Goal: Information Seeking & Learning: Learn about a topic

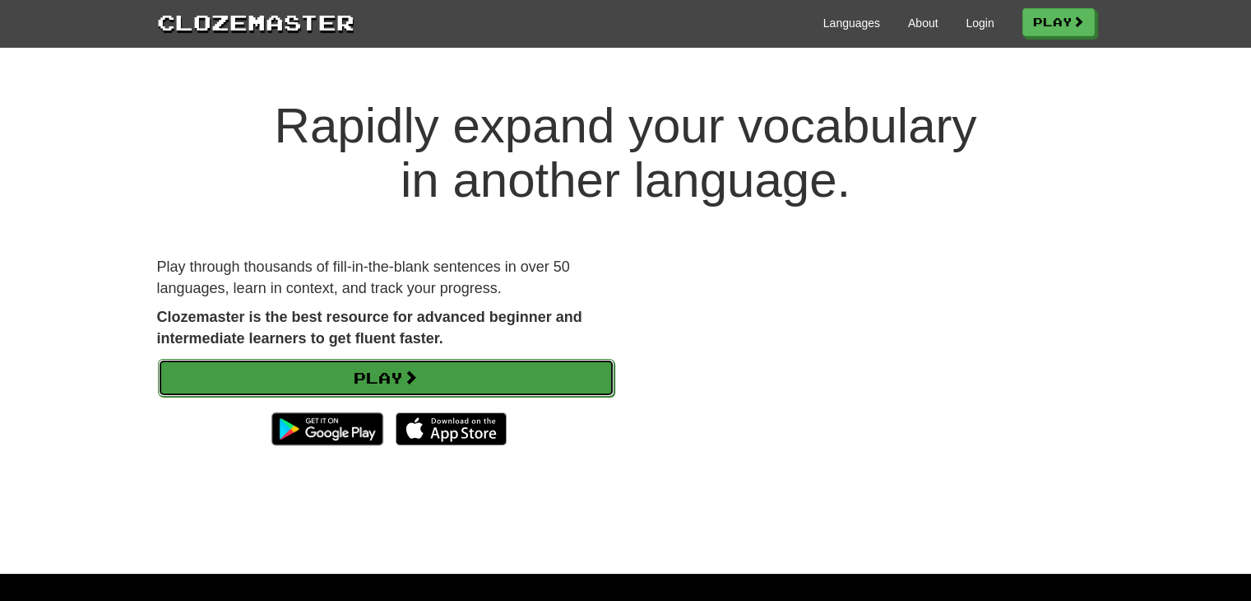
click at [443, 379] on link "Play" at bounding box center [386, 378] width 457 height 38
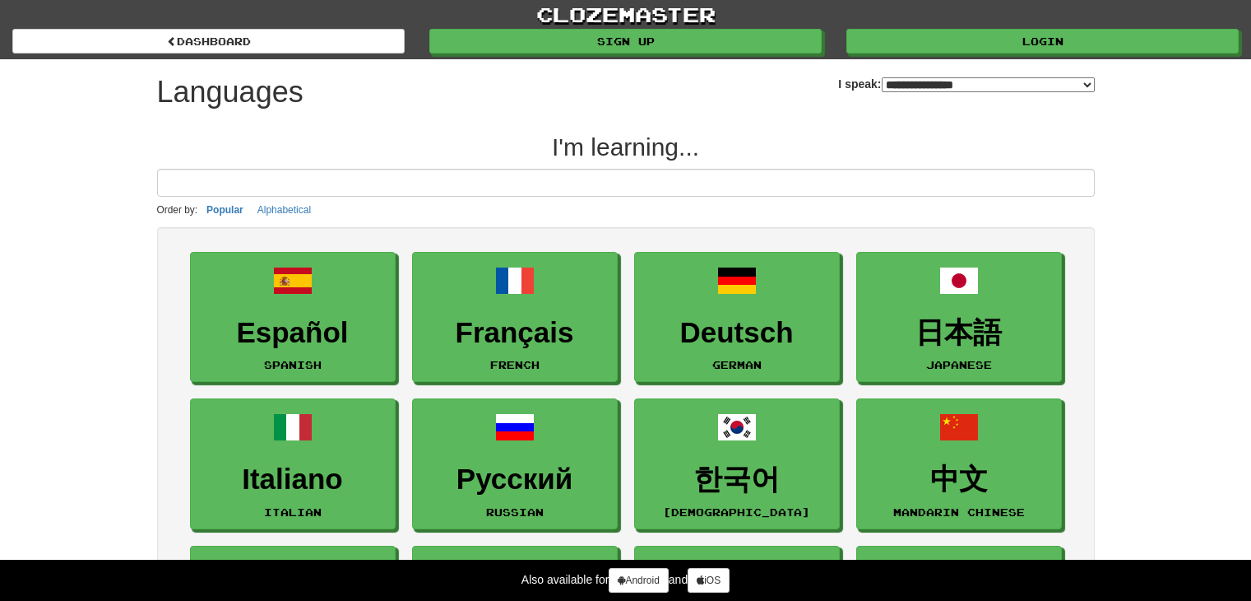
select select "*******"
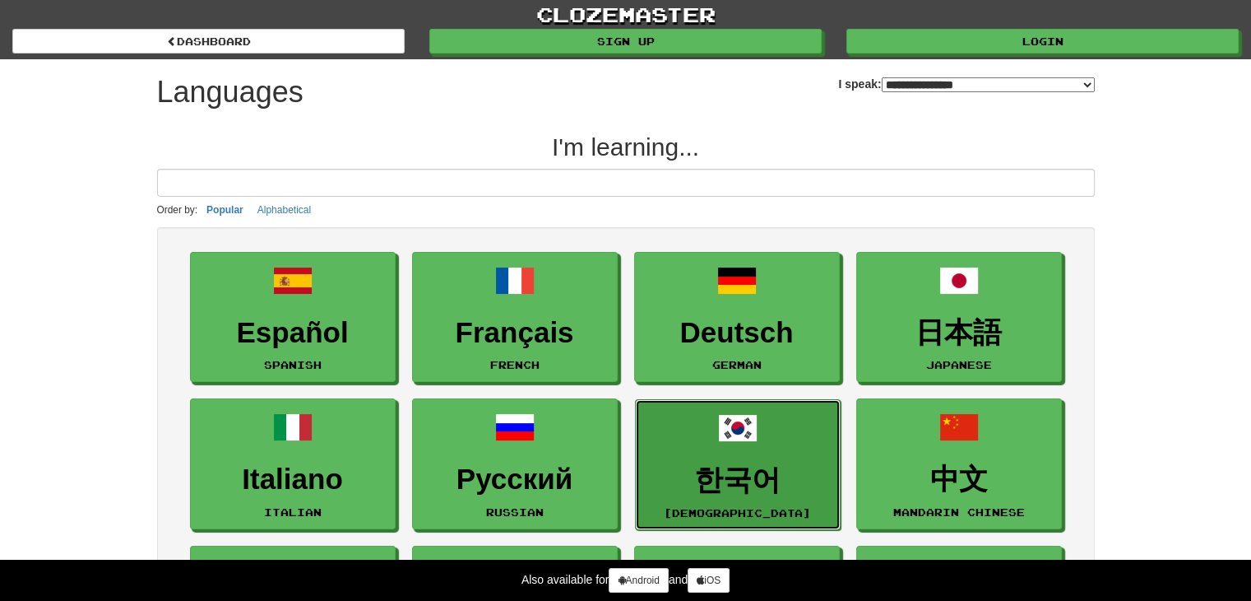
click at [694, 412] on link "한국어 Korean" at bounding box center [738, 464] width 206 height 131
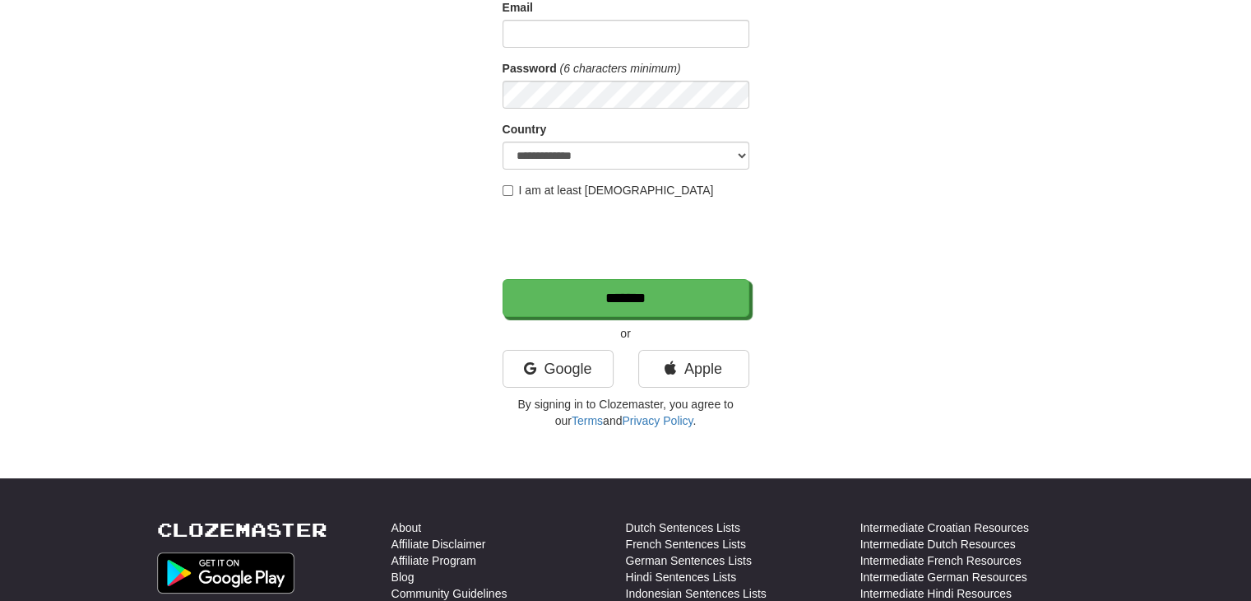
scroll to position [165, 0]
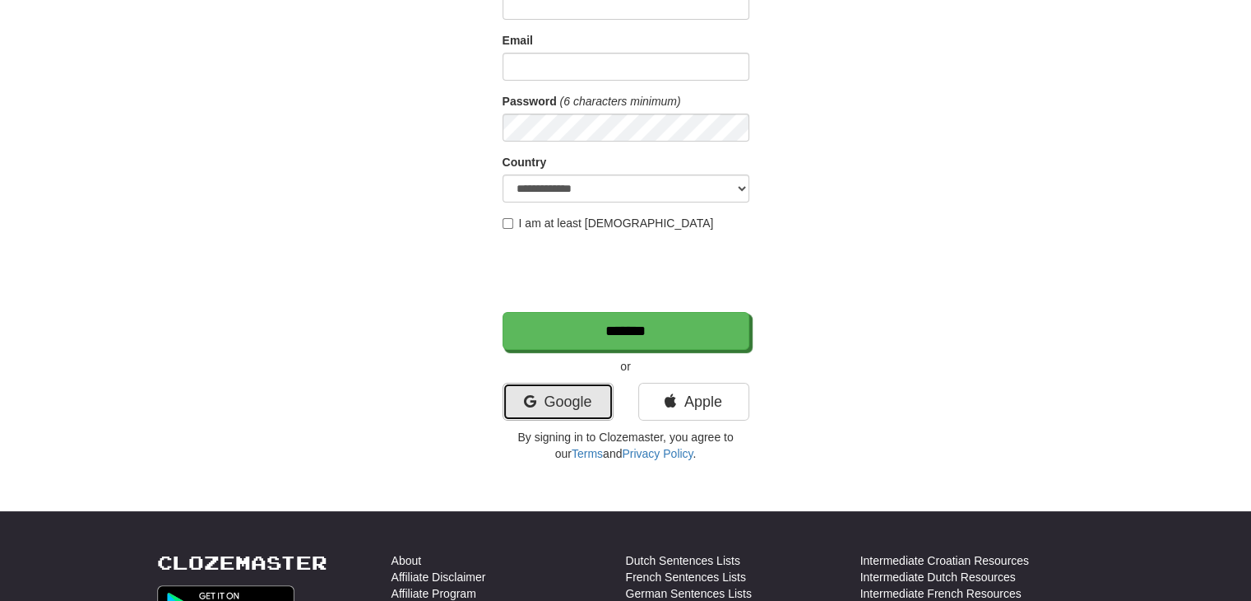
click at [596, 401] on link "Google" at bounding box center [558, 402] width 111 height 38
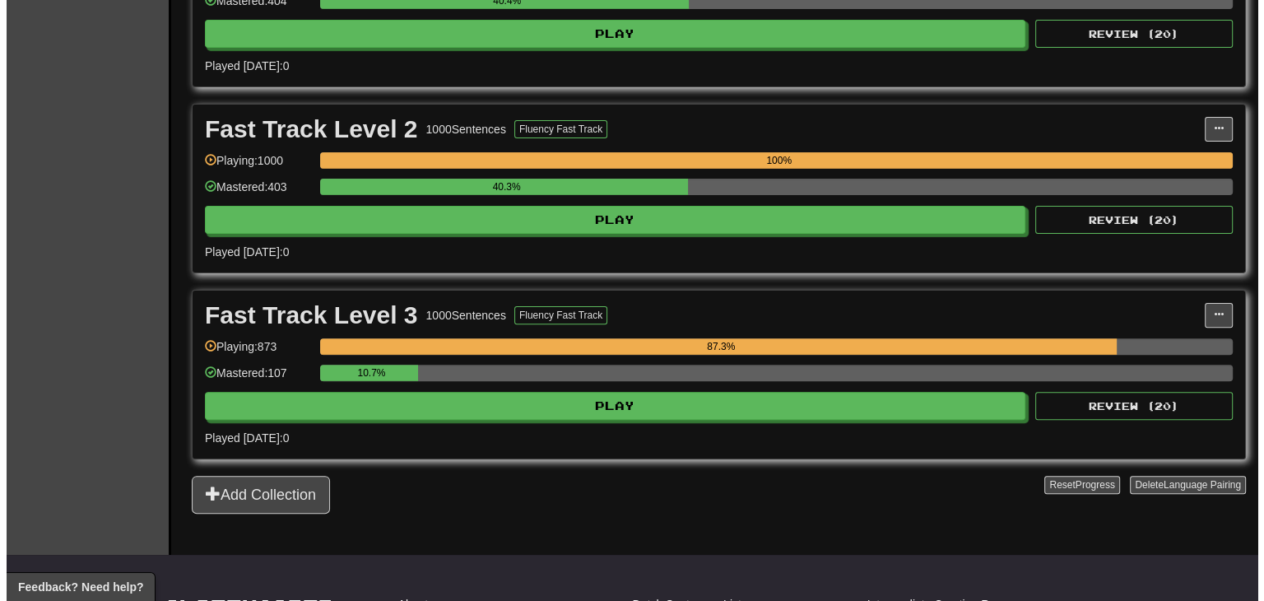
scroll to position [494, 0]
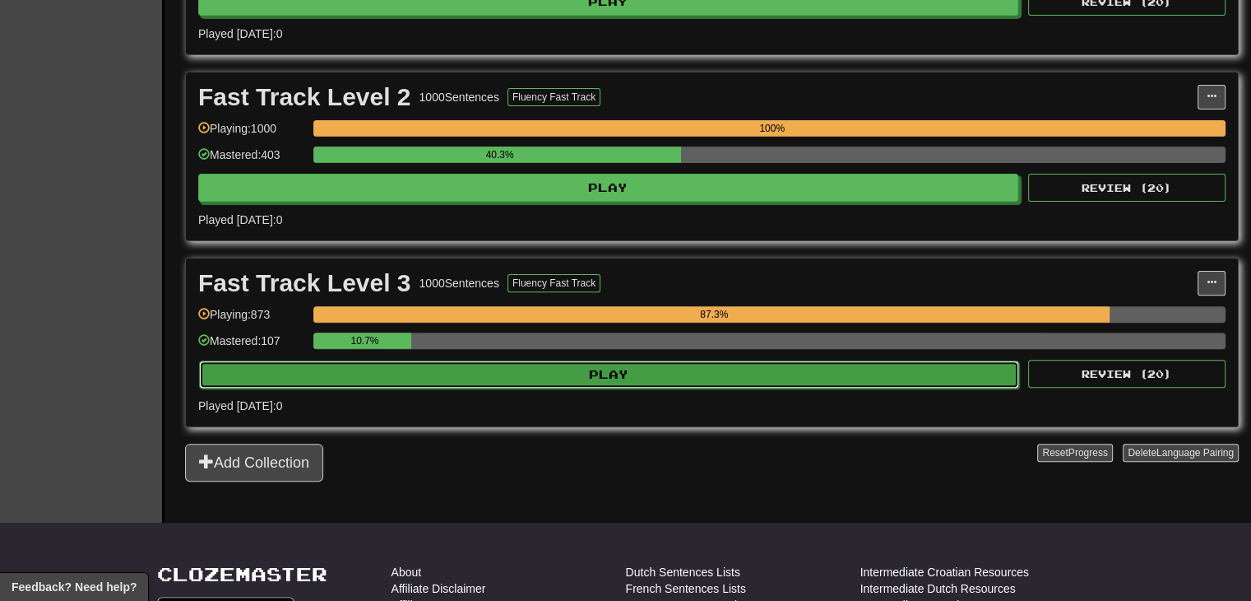
click at [672, 375] on button "Play" at bounding box center [609, 374] width 820 height 28
select select "**"
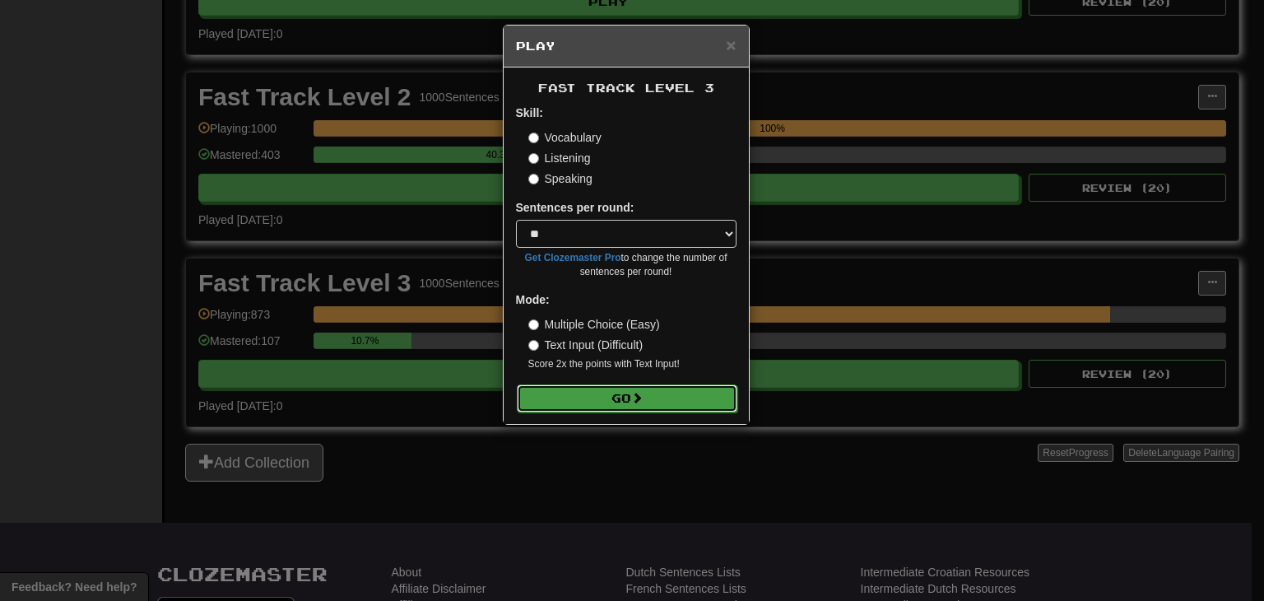
click at [652, 397] on button "Go" at bounding box center [627, 398] width 220 height 28
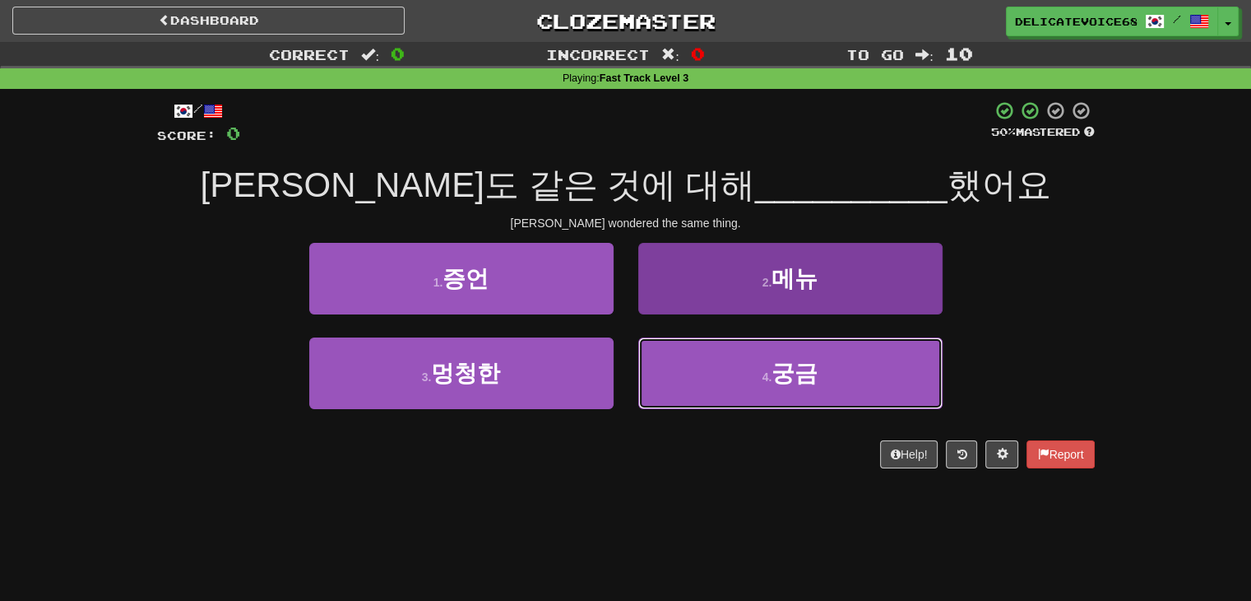
drag, startPoint x: 721, startPoint y: 398, endPoint x: 712, endPoint y: 402, distance: 9.9
click at [719, 398] on button "4 . 궁금" at bounding box center [790, 373] width 304 height 72
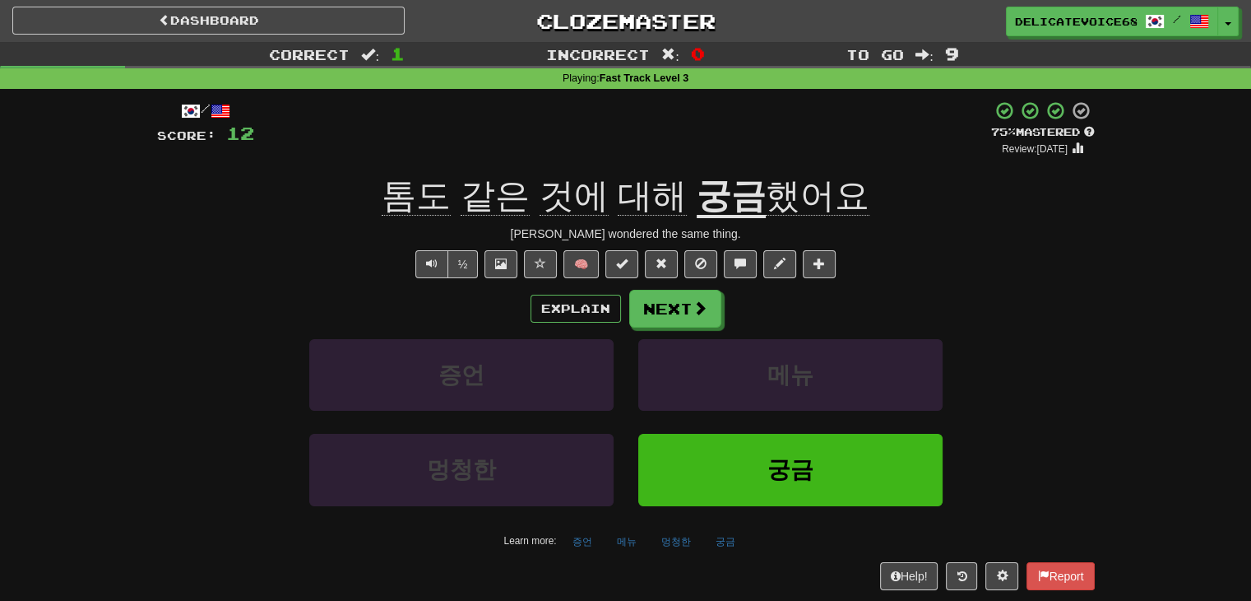
drag, startPoint x: 484, startPoint y: 566, endPoint x: 484, endPoint y: 606, distance: 40.3
drag, startPoint x: 484, startPoint y: 606, endPoint x: 76, endPoint y: 491, distance: 424.0
click at [76, 491] on div "Correct : 1 Incorrect : 0 To go : 9 Playing : Fast Track Level 3 / Score: 12 + …" at bounding box center [625, 327] width 1251 height 571
click at [697, 314] on span at bounding box center [701, 308] width 15 height 15
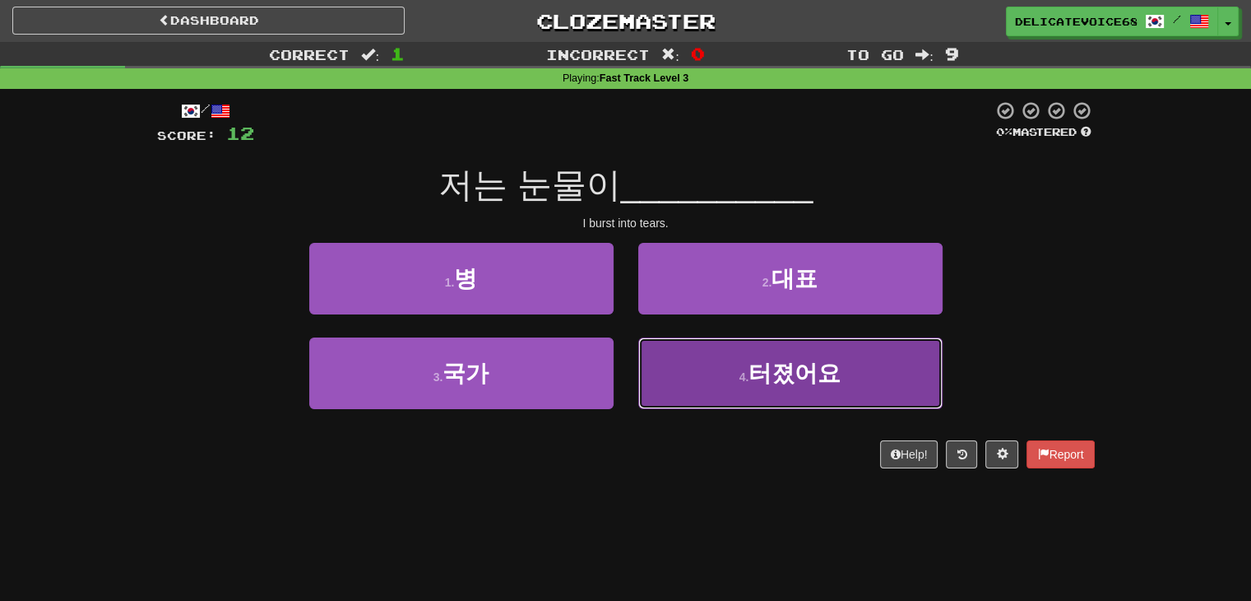
click at [726, 388] on button "4 . 터졌어요" at bounding box center [790, 373] width 304 height 72
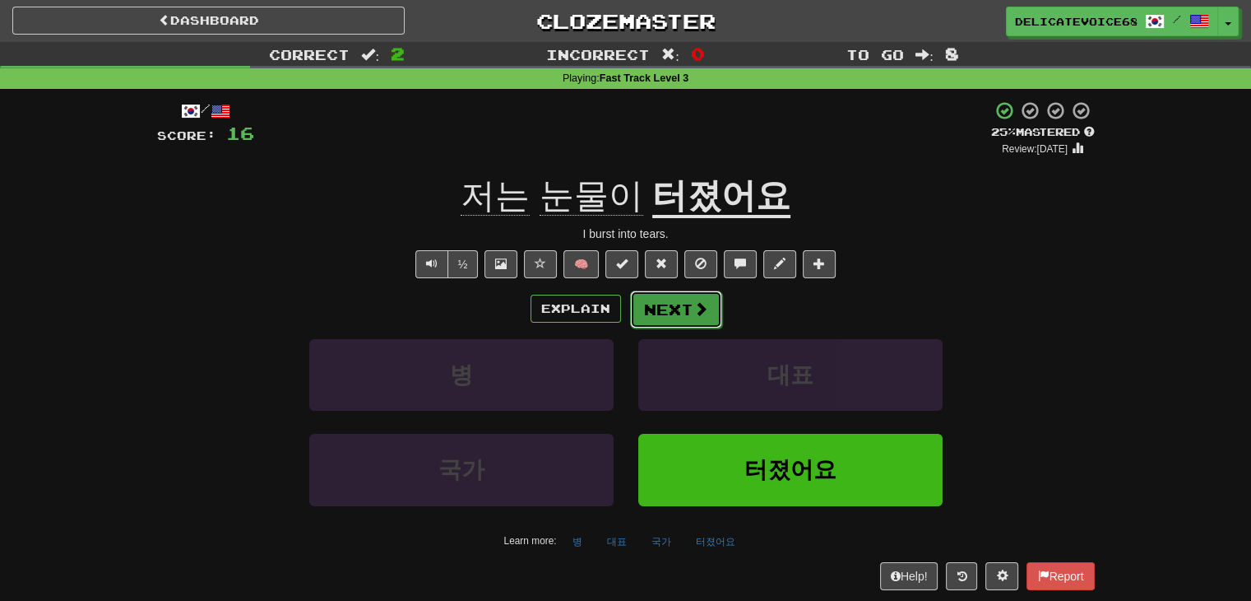
click at [698, 310] on span at bounding box center [701, 308] width 15 height 15
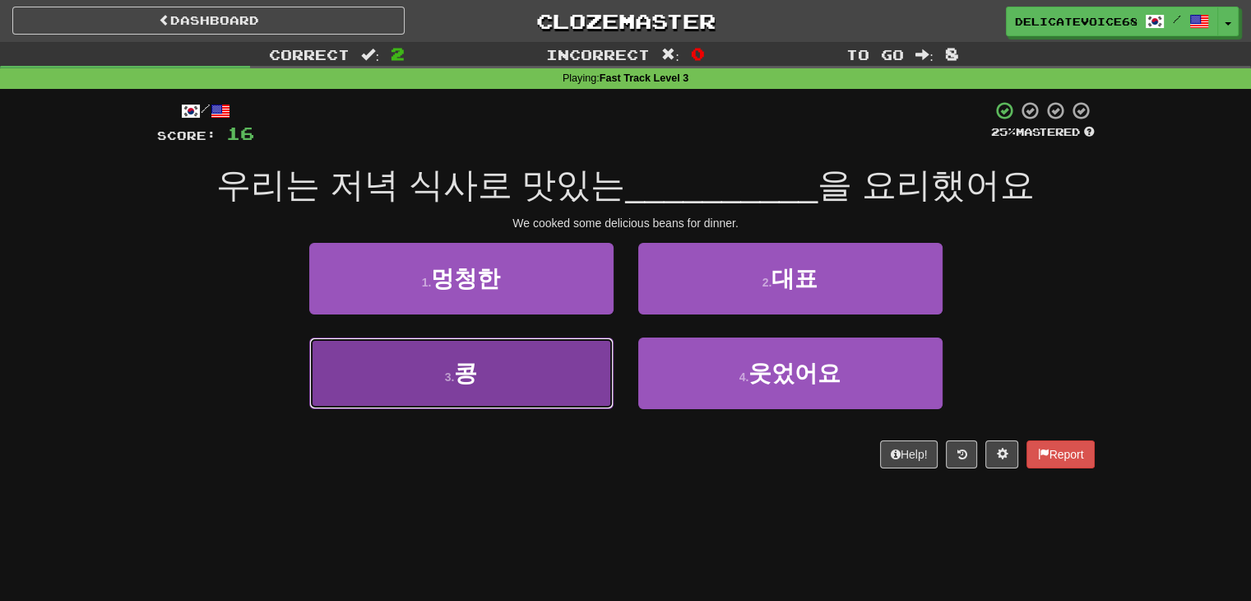
click at [540, 360] on button "3 . 콩" at bounding box center [461, 373] width 304 height 72
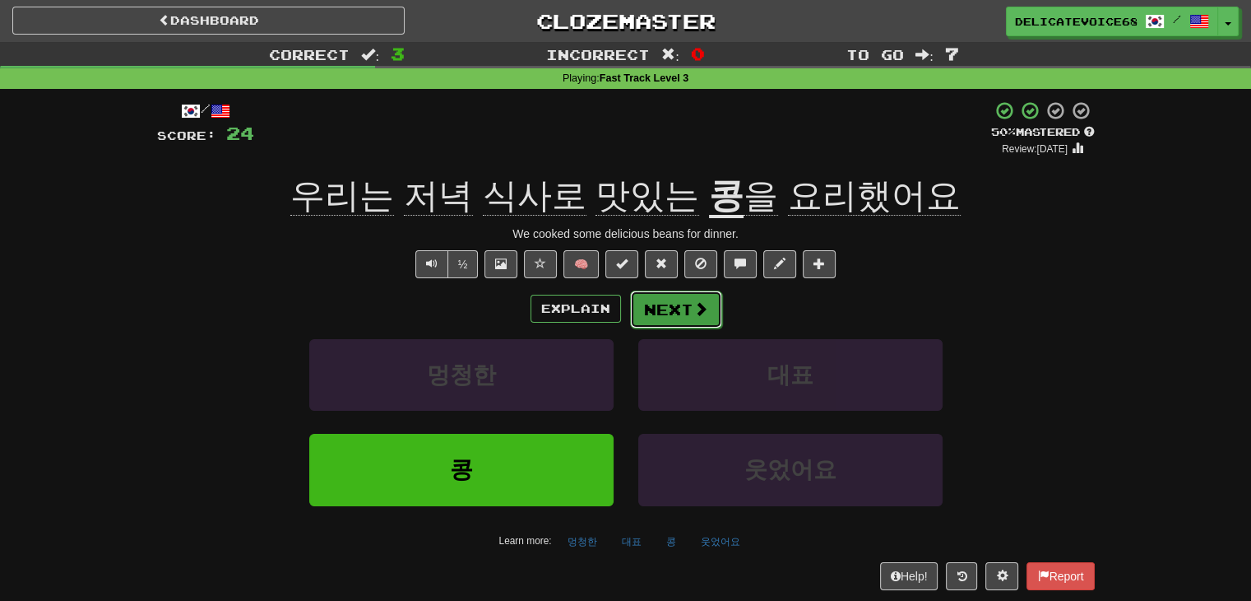
click at [703, 320] on button "Next" at bounding box center [676, 309] width 92 height 38
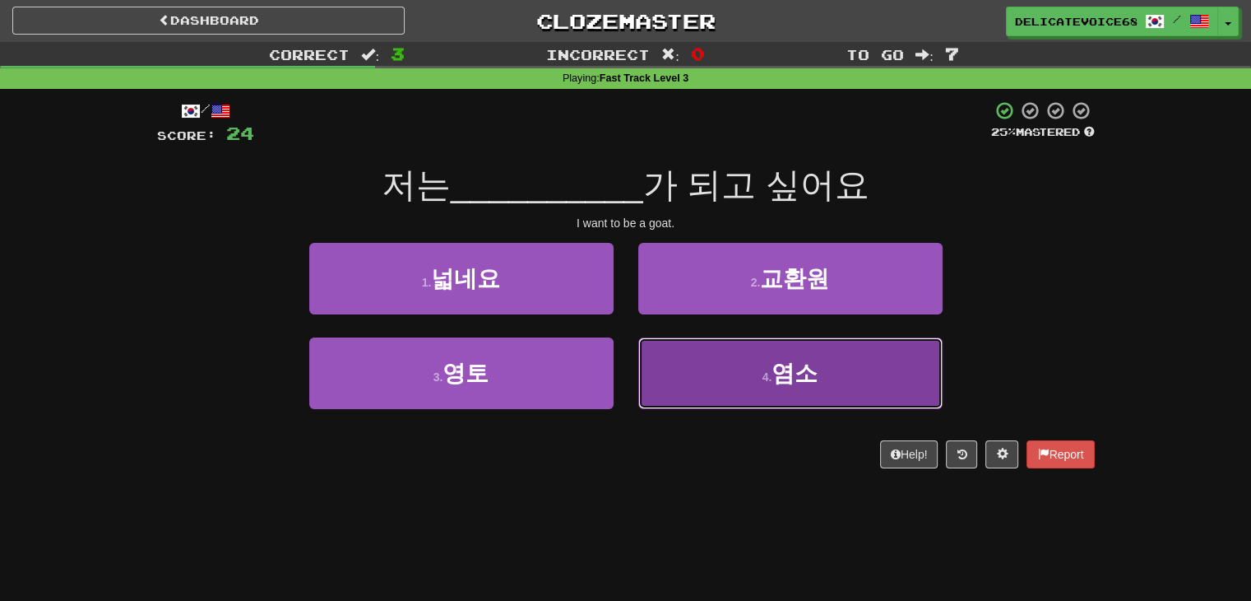
click at [796, 383] on span "염소" at bounding box center [795, 373] width 46 height 26
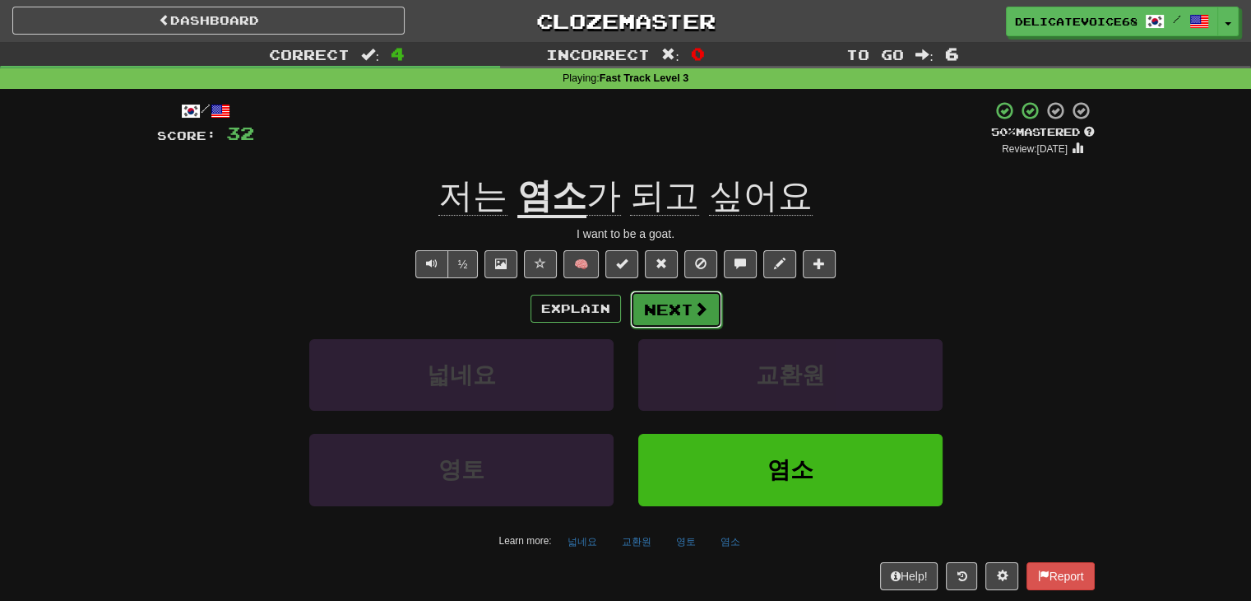
click at [684, 316] on button "Next" at bounding box center [676, 309] width 92 height 38
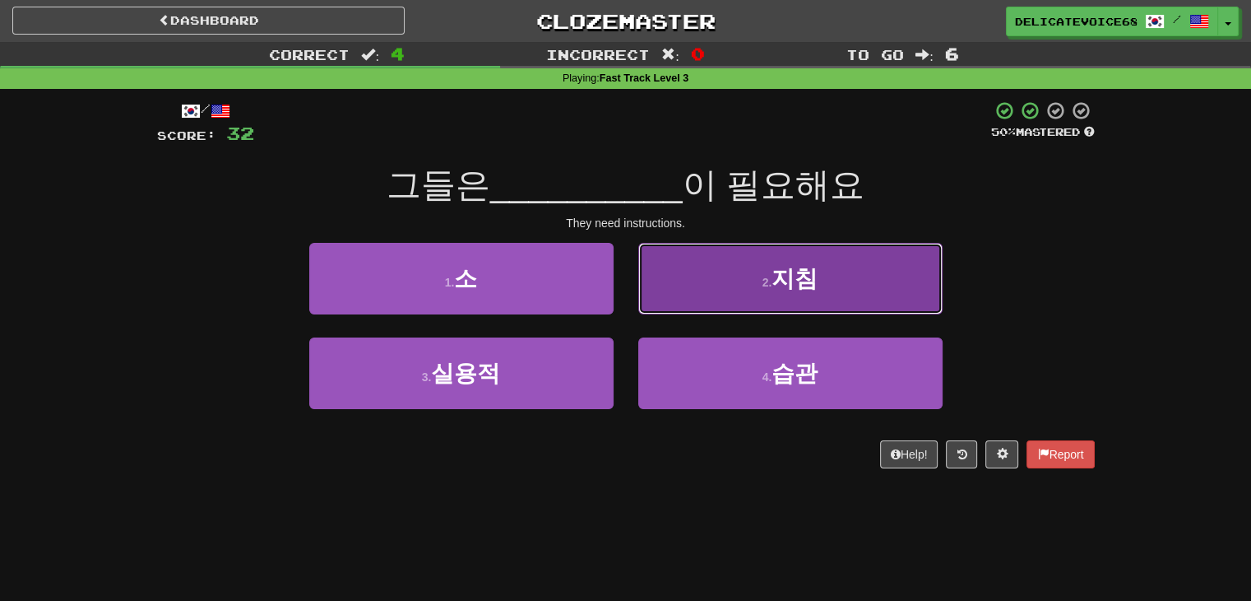
click at [806, 271] on span "지침" at bounding box center [795, 279] width 46 height 26
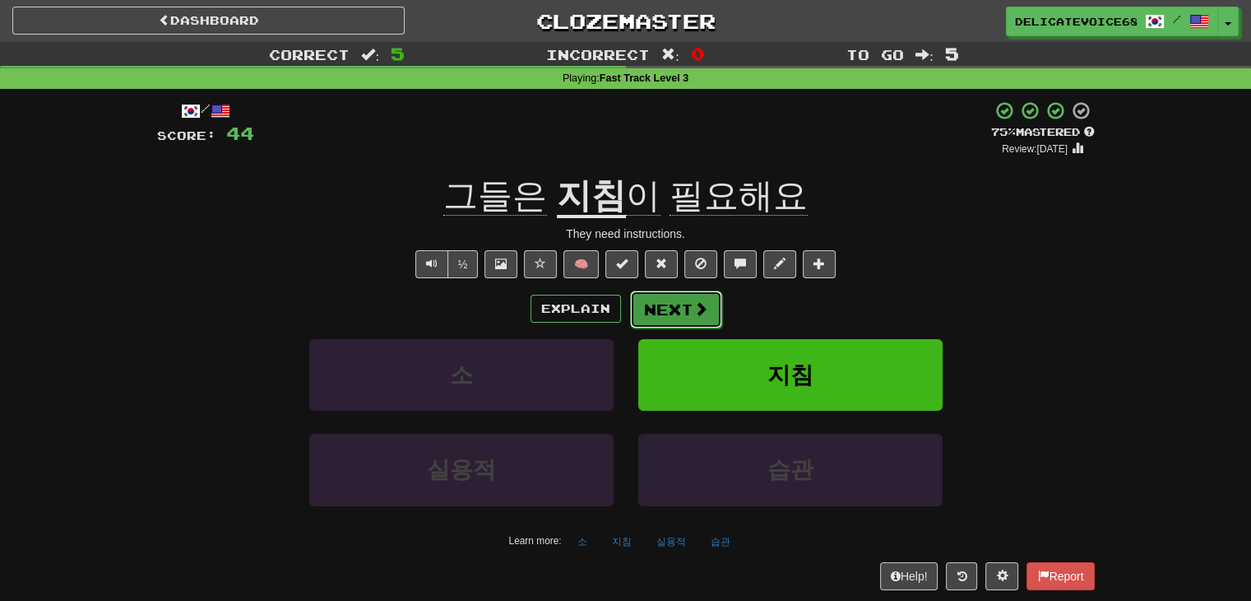
click at [667, 296] on button "Next" at bounding box center [676, 309] width 92 height 38
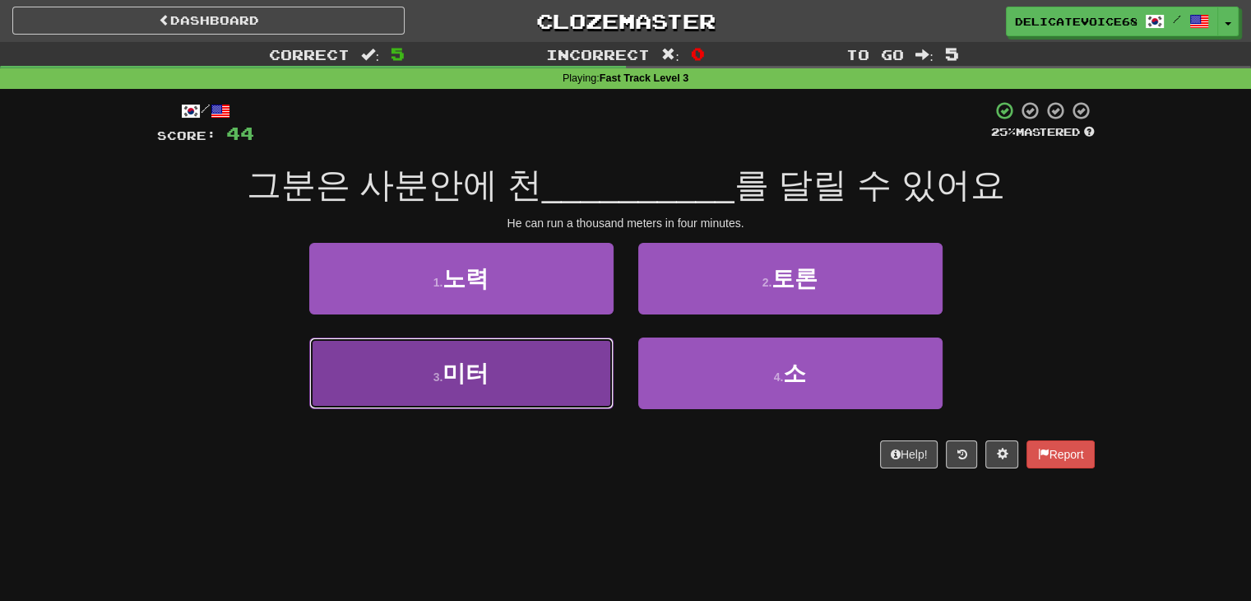
click at [558, 378] on button "3 . 미터" at bounding box center [461, 373] width 304 height 72
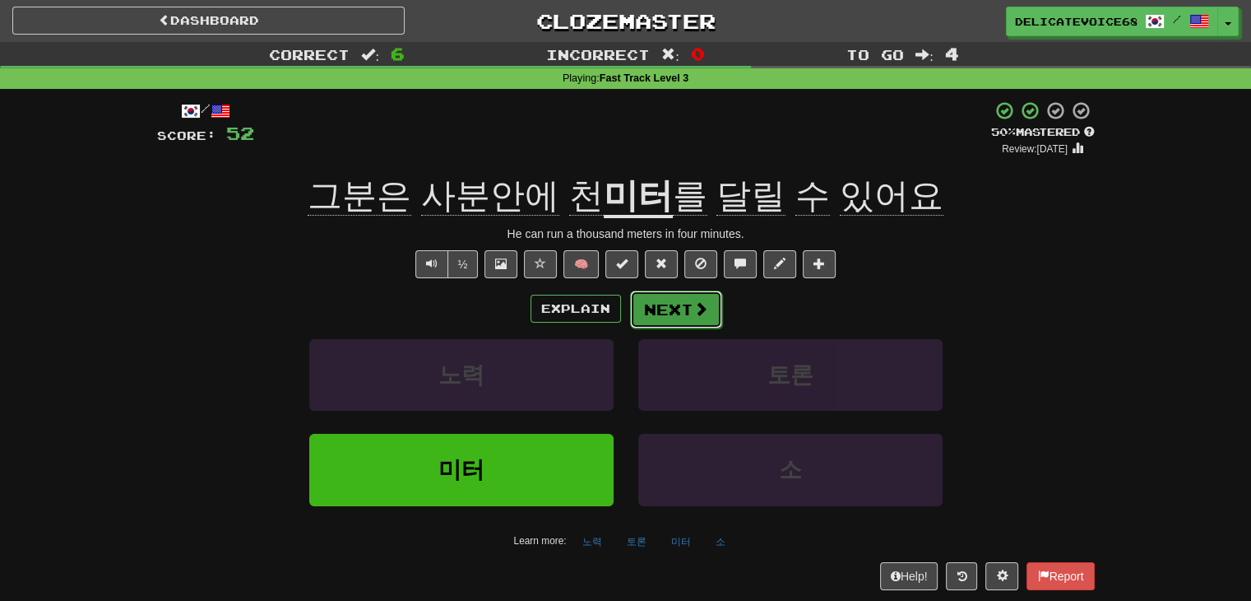
click at [680, 317] on button "Next" at bounding box center [676, 309] width 92 height 38
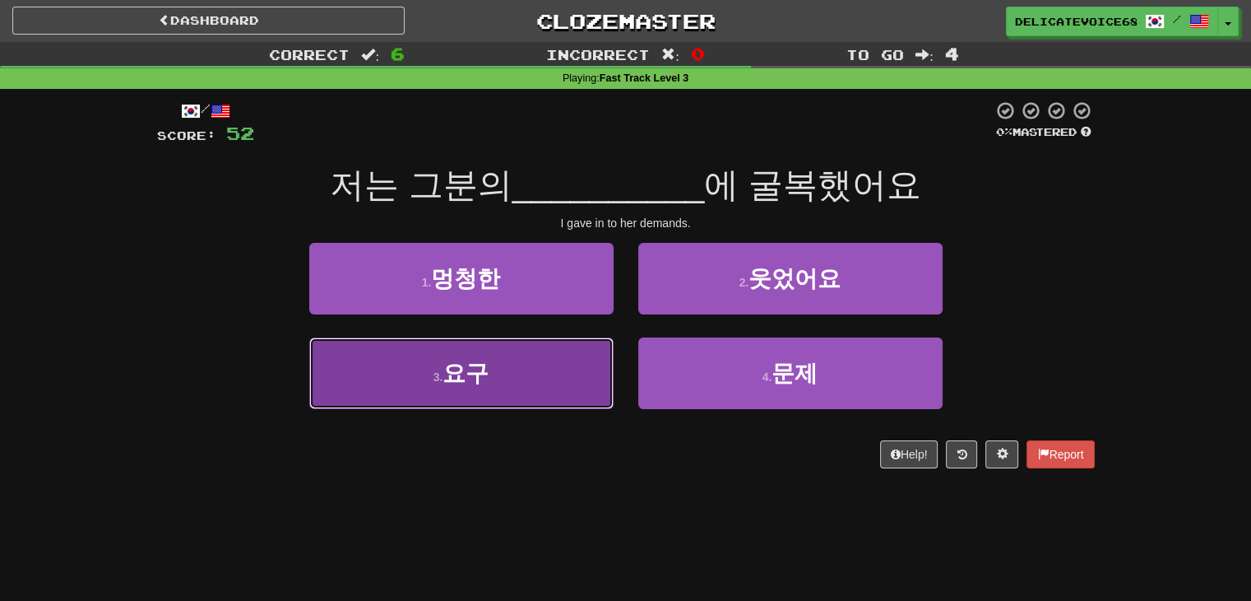
click at [500, 364] on button "3 . 요구" at bounding box center [461, 373] width 304 height 72
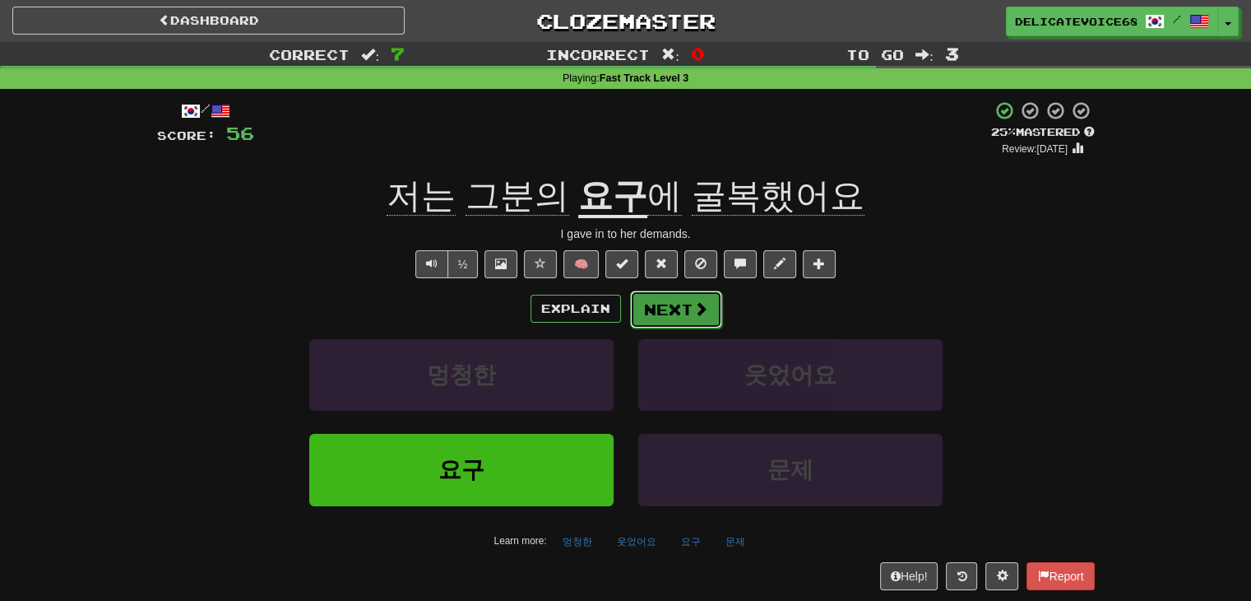
click at [656, 306] on button "Next" at bounding box center [676, 309] width 92 height 38
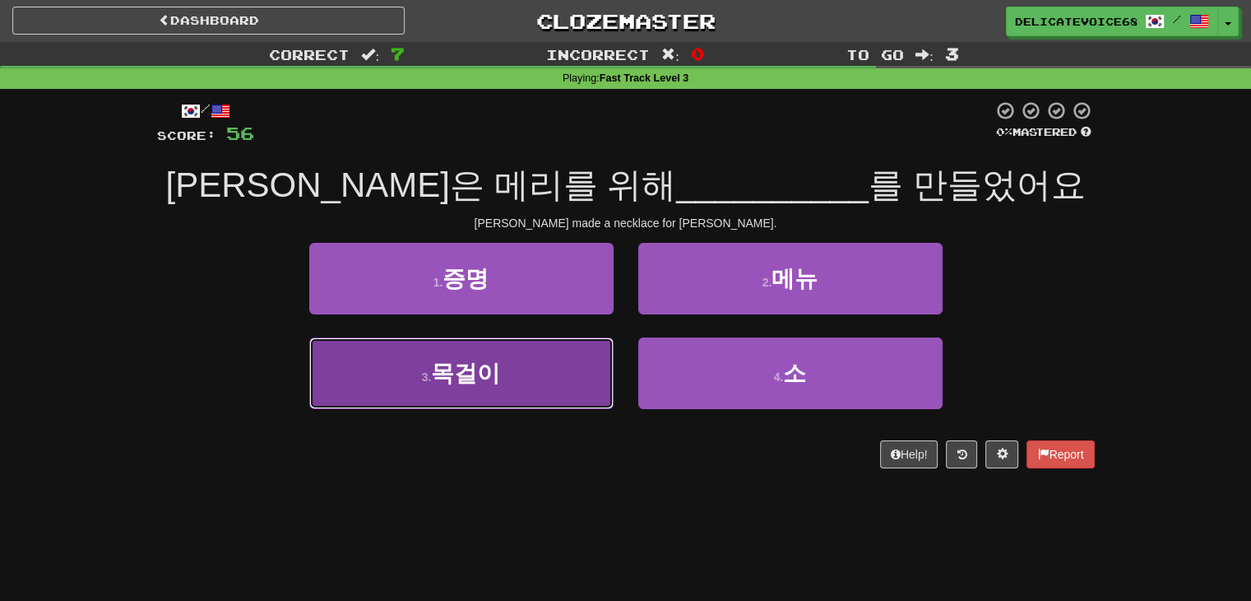
click at [588, 389] on button "3 . 목걸이" at bounding box center [461, 373] width 304 height 72
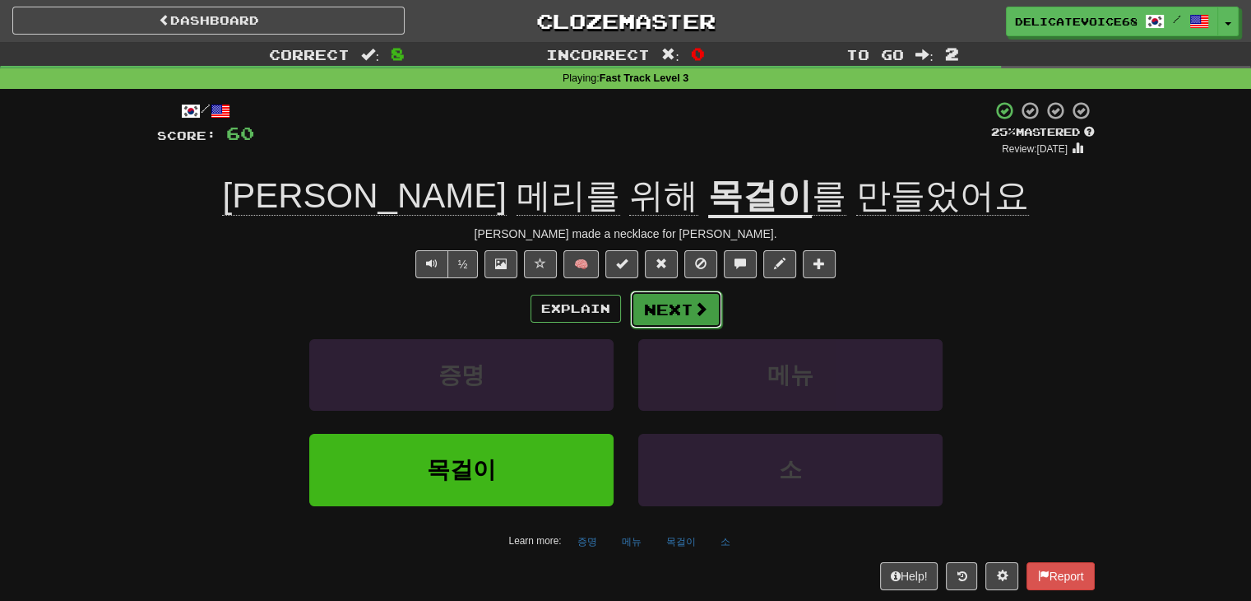
click at [680, 311] on button "Next" at bounding box center [676, 309] width 92 height 38
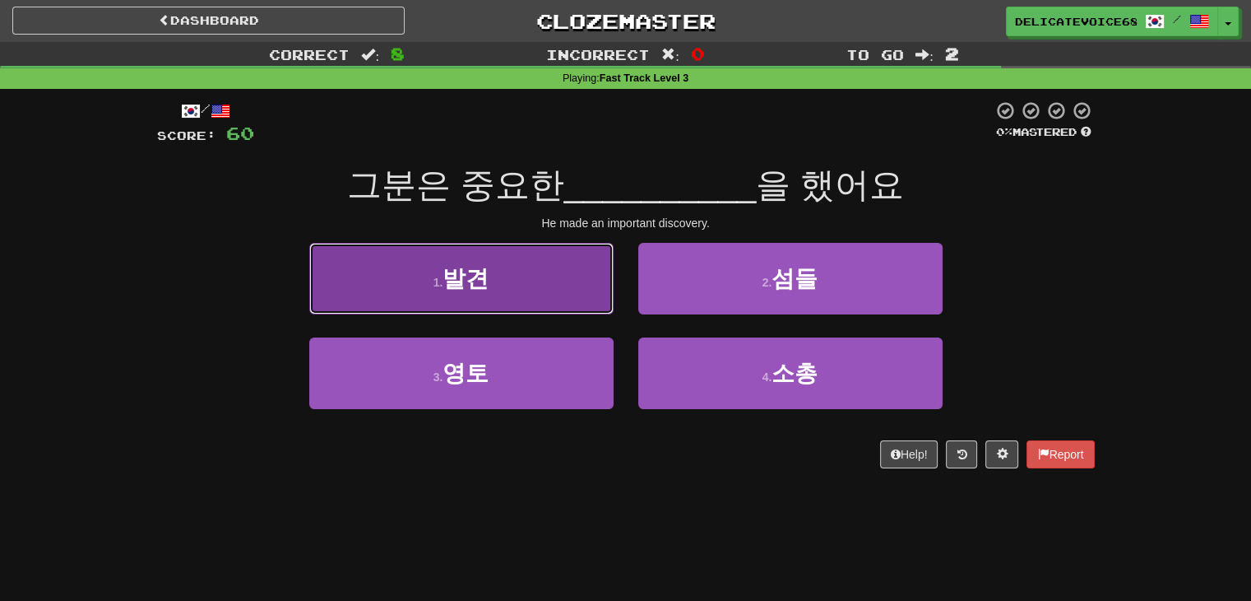
click at [468, 290] on button "1 . 발견" at bounding box center [461, 279] width 304 height 72
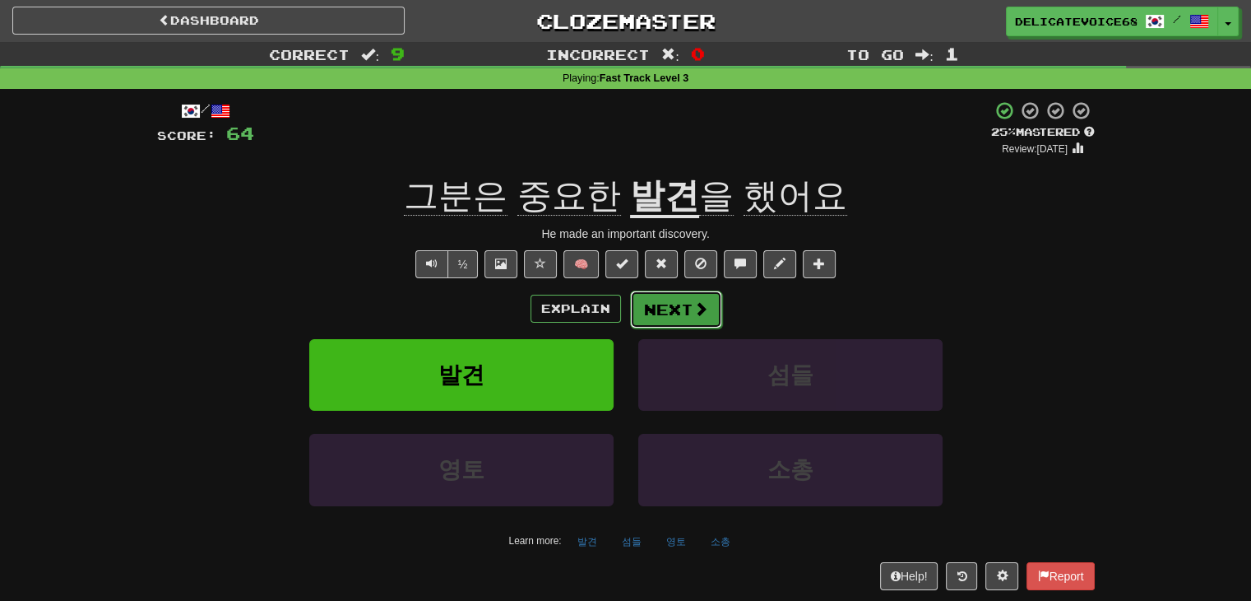
click at [658, 318] on button "Next" at bounding box center [676, 309] width 92 height 38
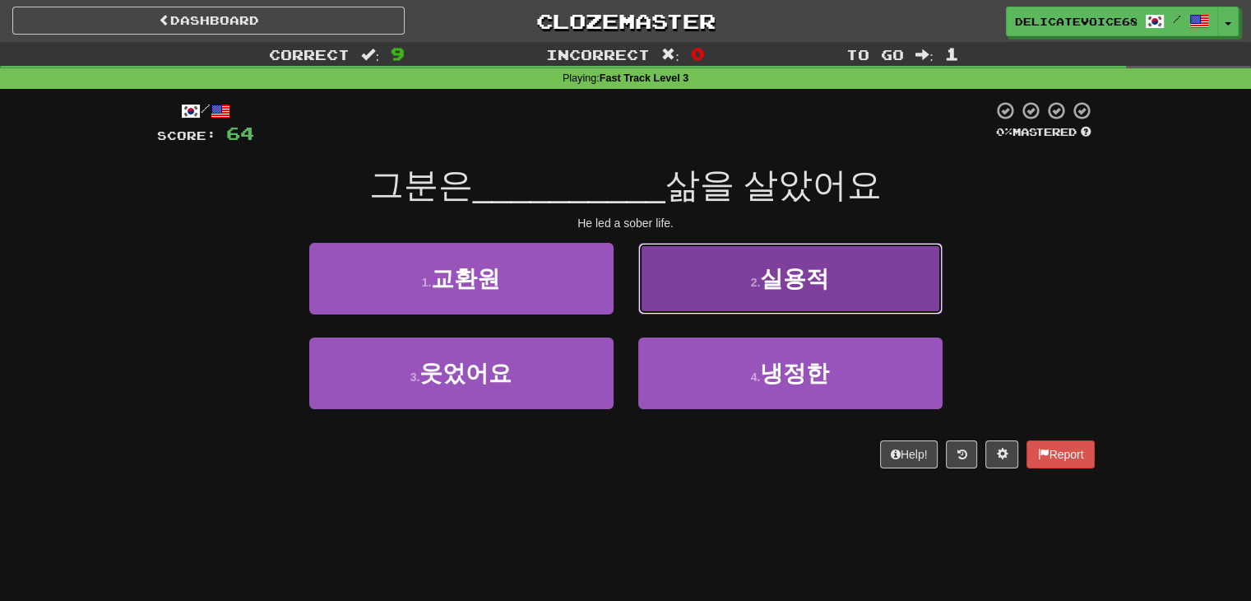
click at [742, 284] on button "2 . 실용적" at bounding box center [790, 279] width 304 height 72
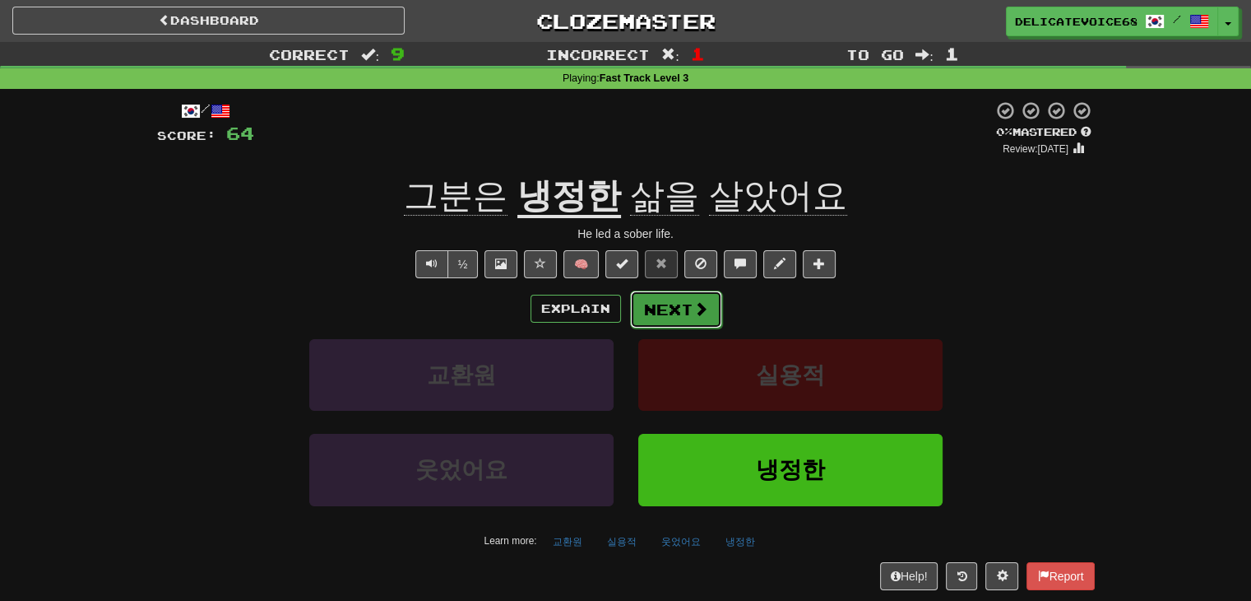
click at [696, 297] on button "Next" at bounding box center [676, 309] width 92 height 38
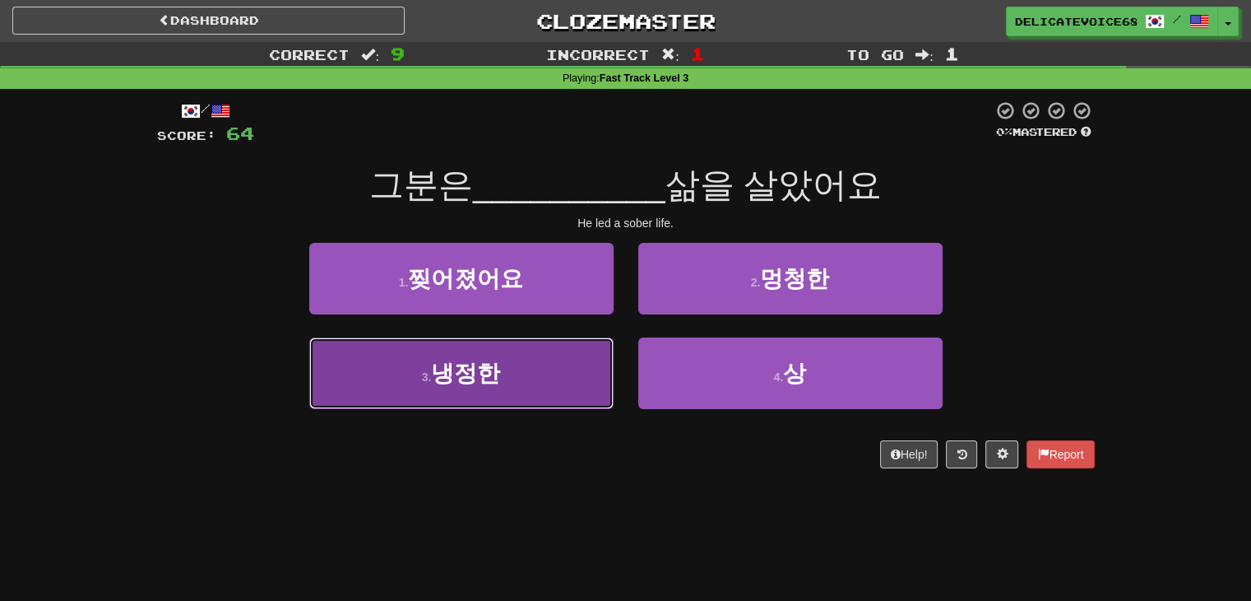
click at [482, 392] on button "3 . 냉정한" at bounding box center [461, 373] width 304 height 72
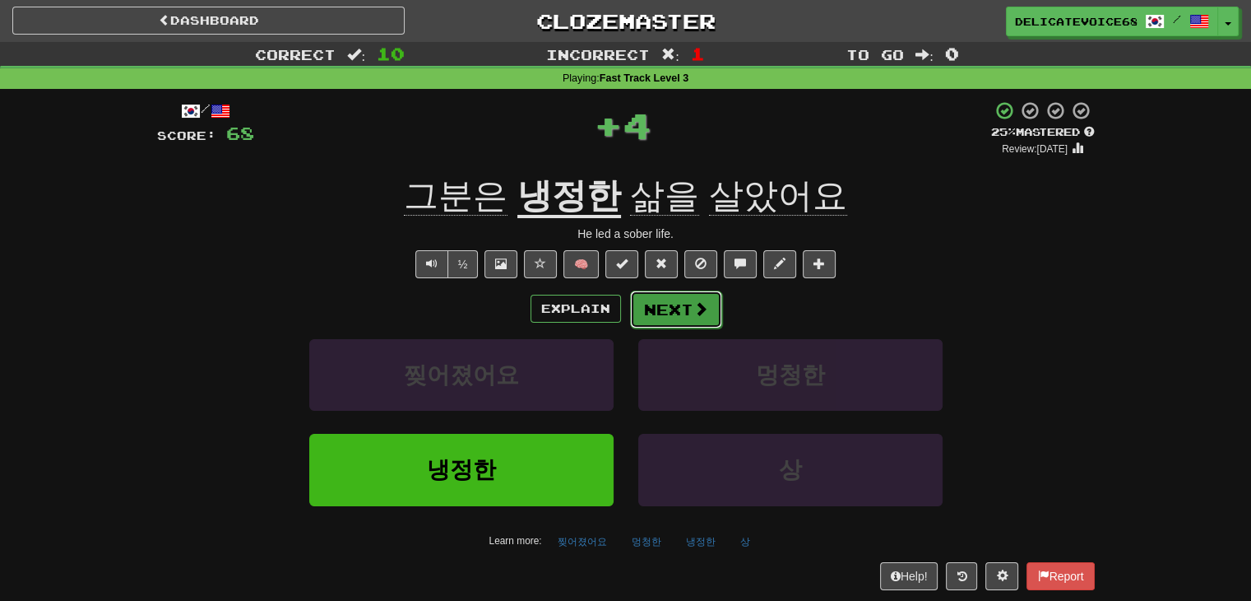
click at [676, 307] on button "Next" at bounding box center [676, 309] width 92 height 38
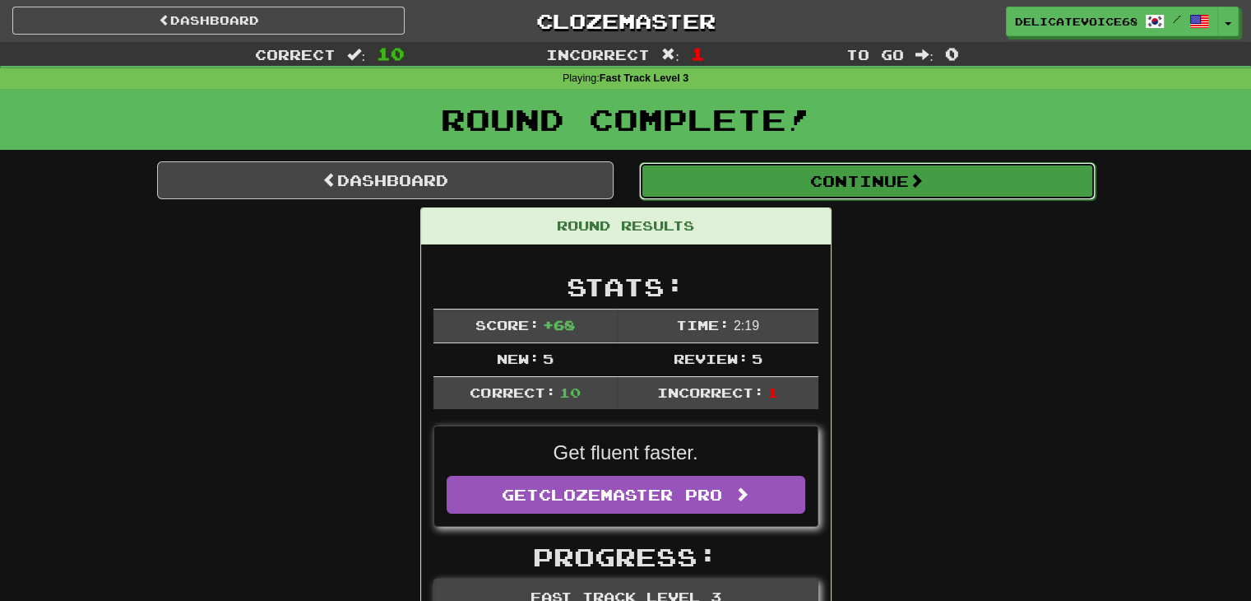
click at [745, 179] on button "Continue" at bounding box center [867, 181] width 457 height 38
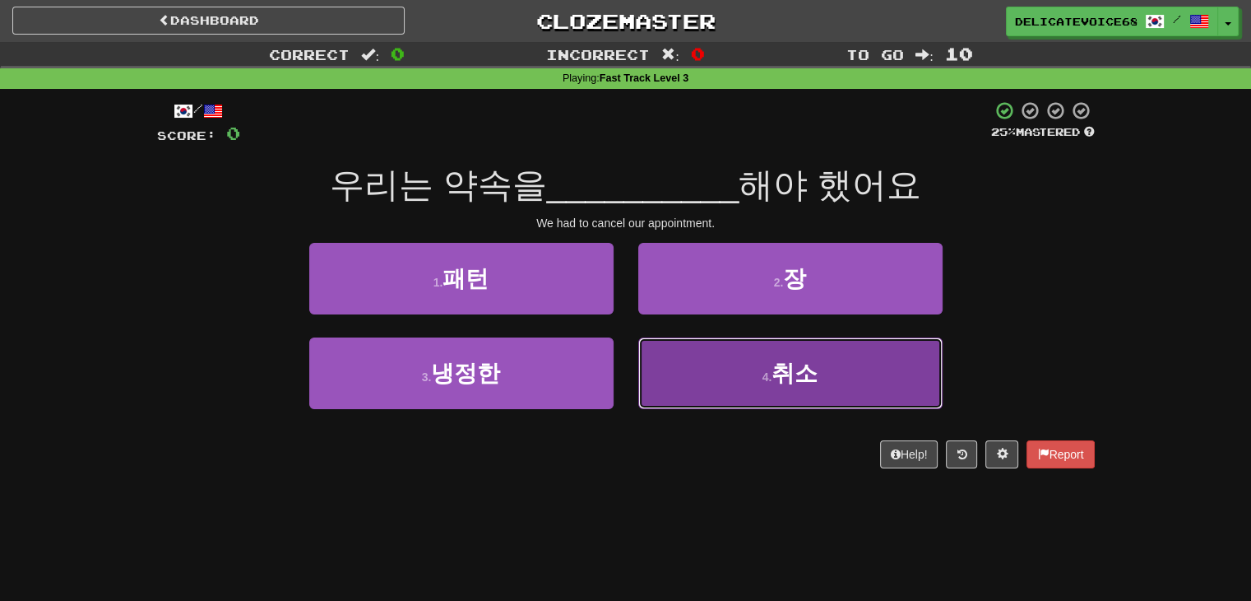
click at [836, 383] on button "4 . 취소" at bounding box center [790, 373] width 304 height 72
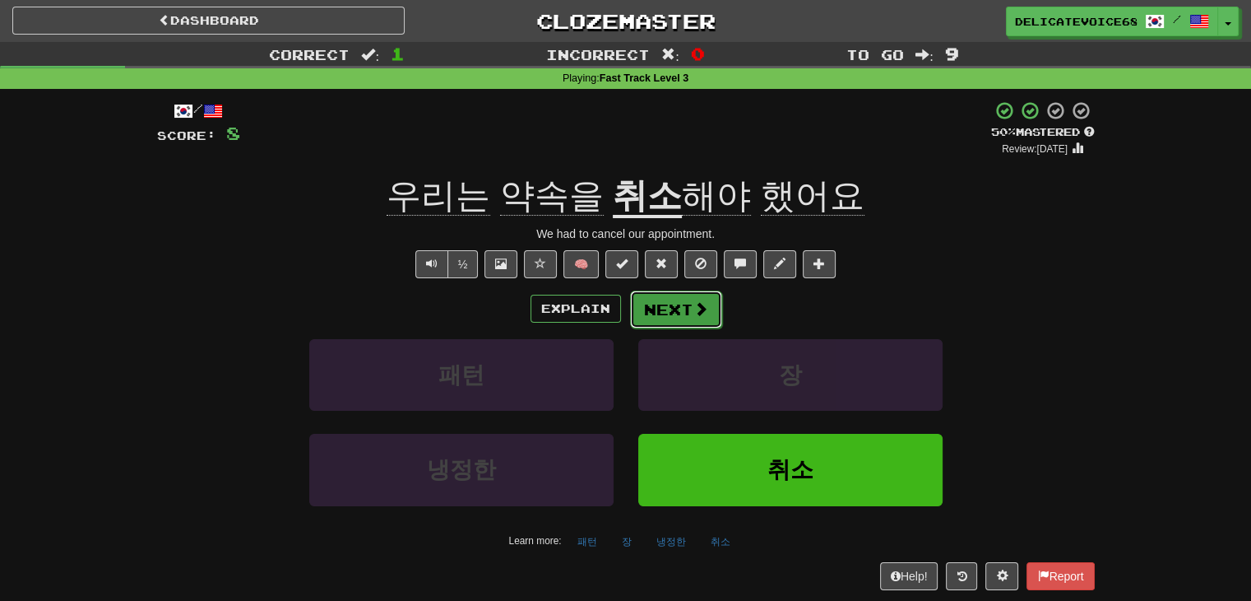
click at [669, 309] on button "Next" at bounding box center [676, 309] width 92 height 38
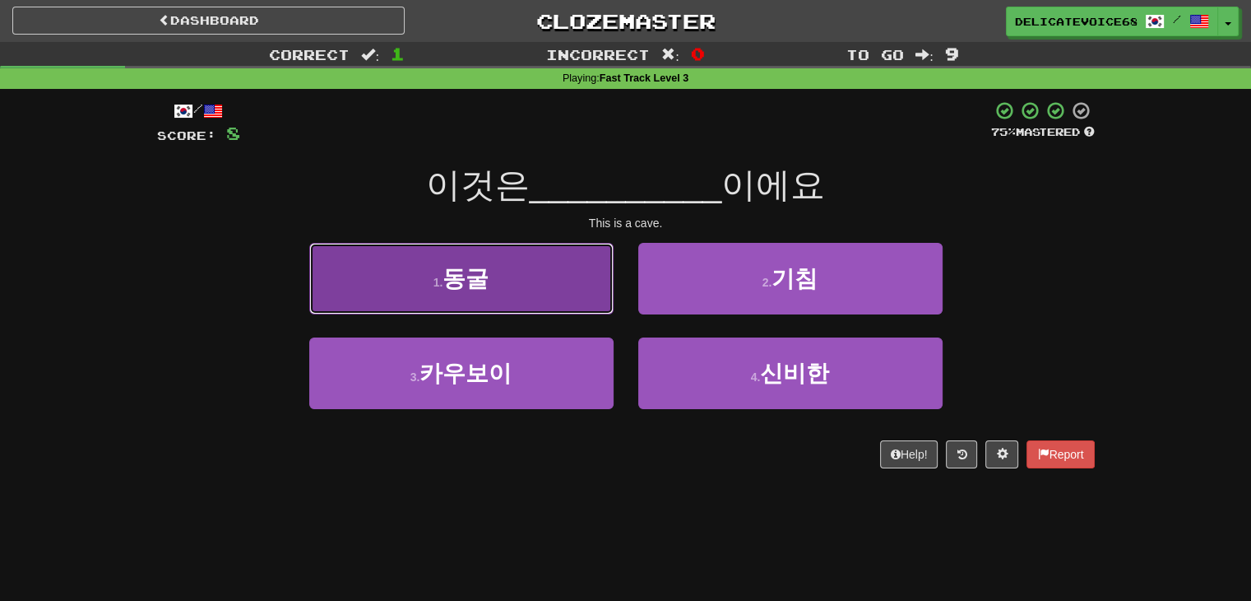
click at [507, 262] on button "1 . 동굴" at bounding box center [461, 279] width 304 height 72
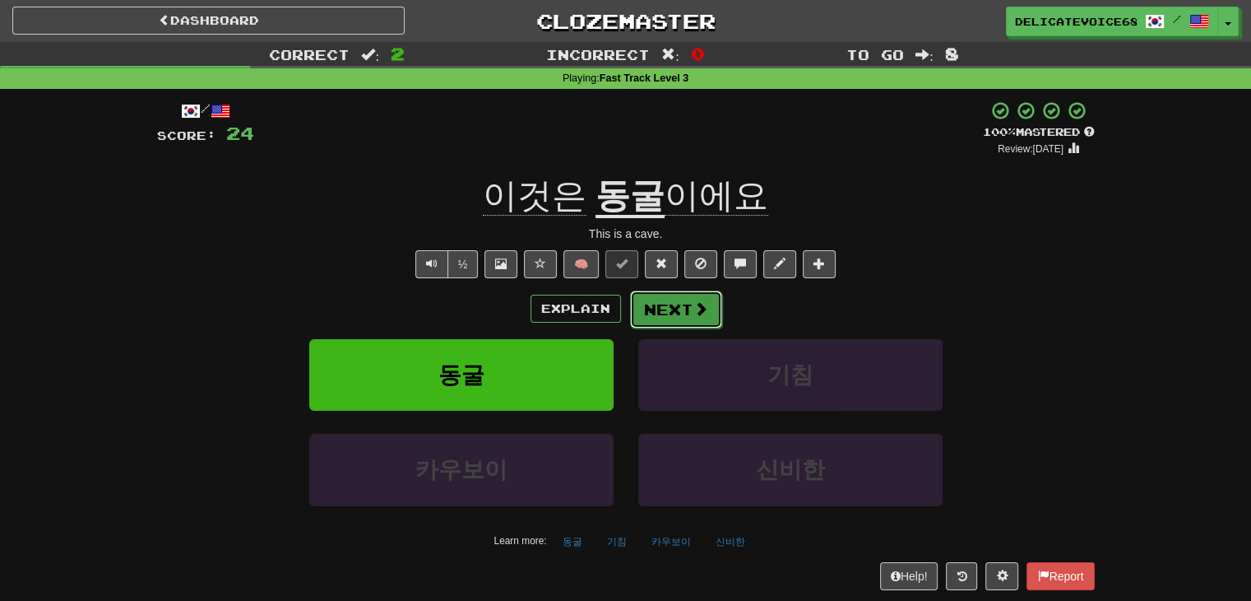
click at [662, 304] on button "Next" at bounding box center [676, 309] width 92 height 38
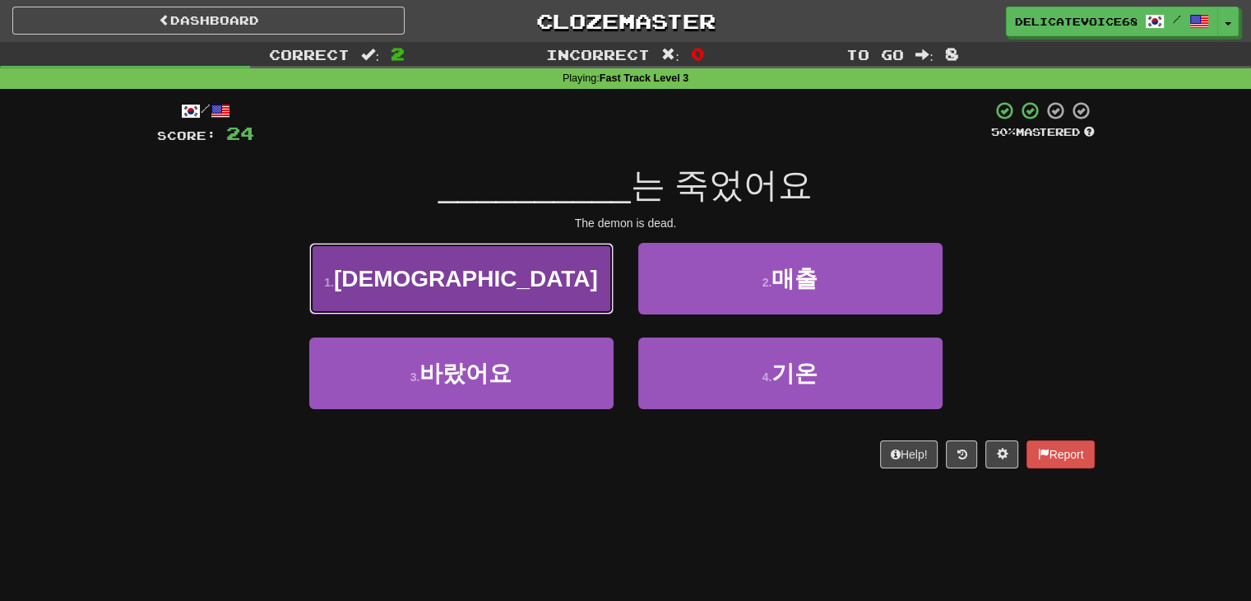
click at [438, 264] on button "1 . 악마" at bounding box center [461, 279] width 304 height 72
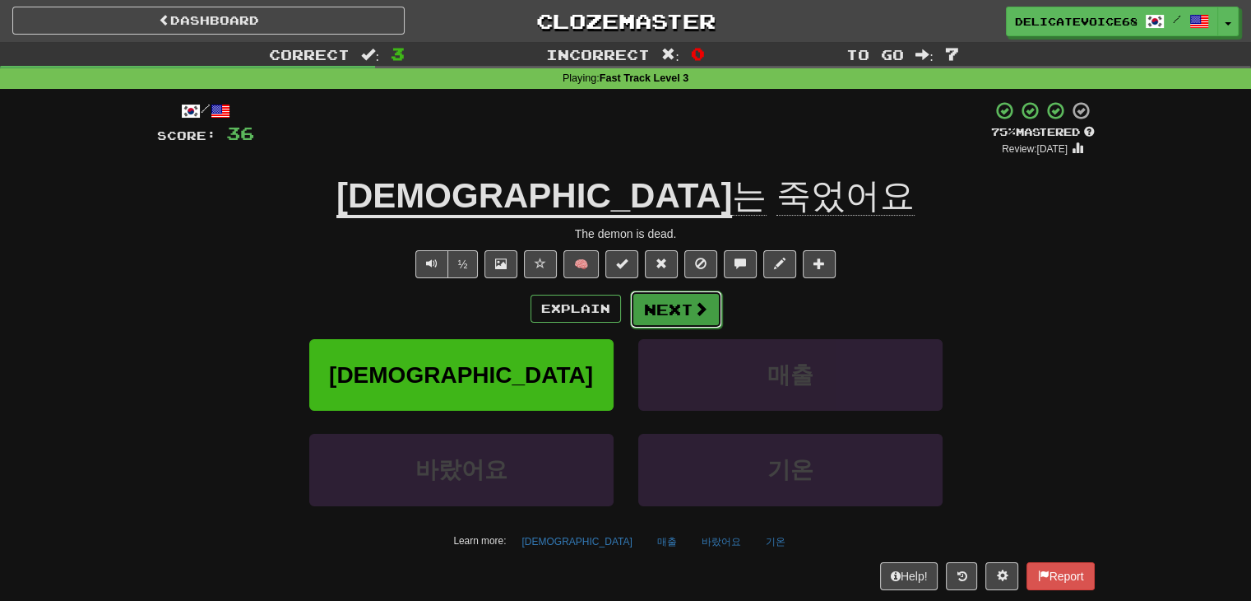
click at [692, 322] on button "Next" at bounding box center [676, 309] width 92 height 38
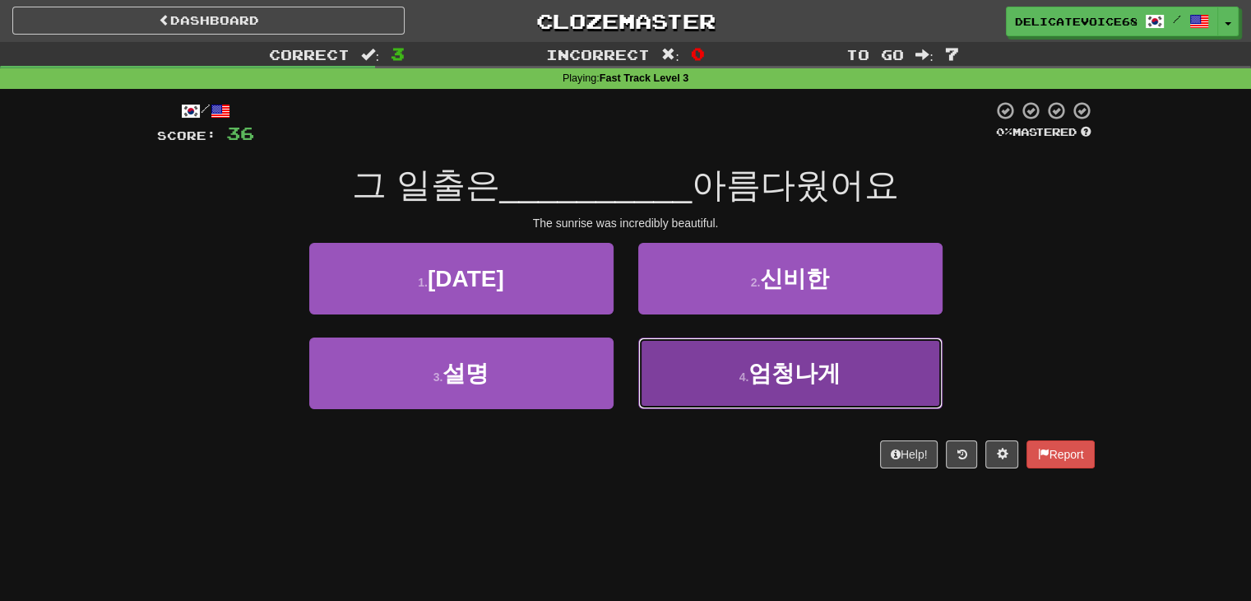
click at [869, 396] on button "4 . 엄청나게" at bounding box center [790, 373] width 304 height 72
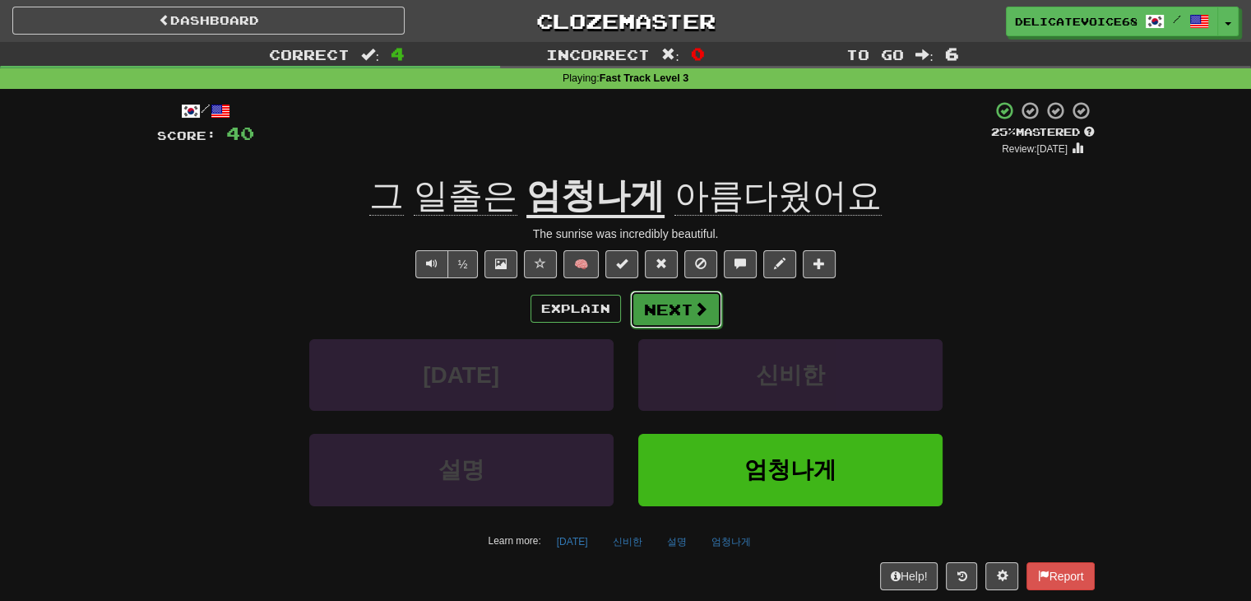
click at [673, 313] on button "Next" at bounding box center [676, 309] width 92 height 38
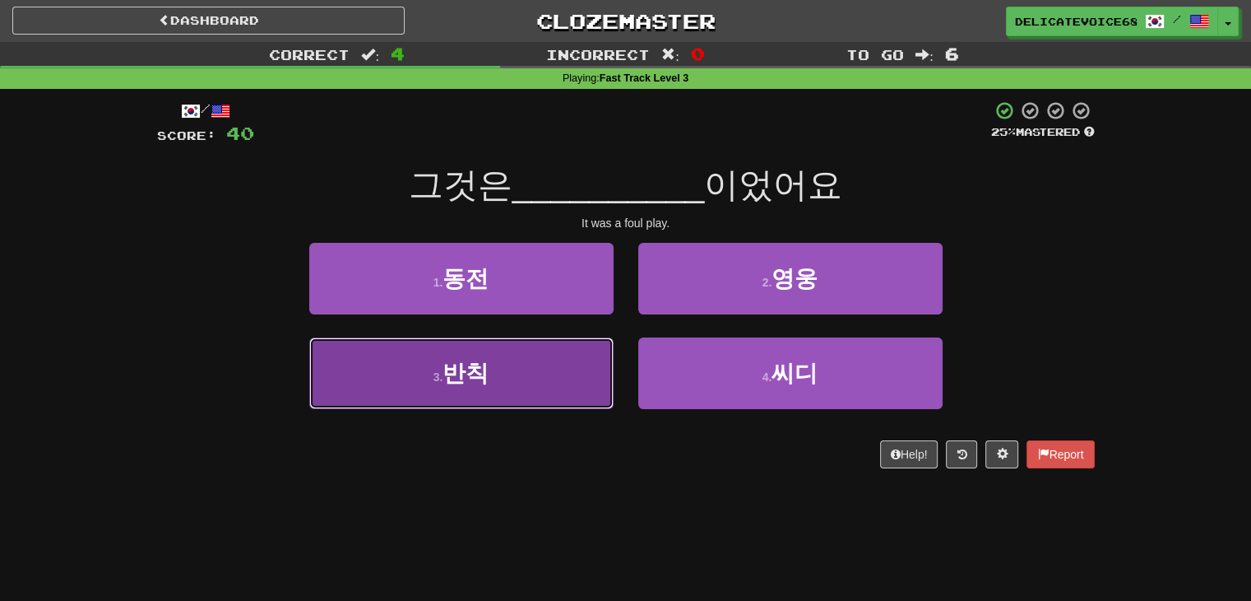
click at [476, 404] on button "3 . 반칙" at bounding box center [461, 373] width 304 height 72
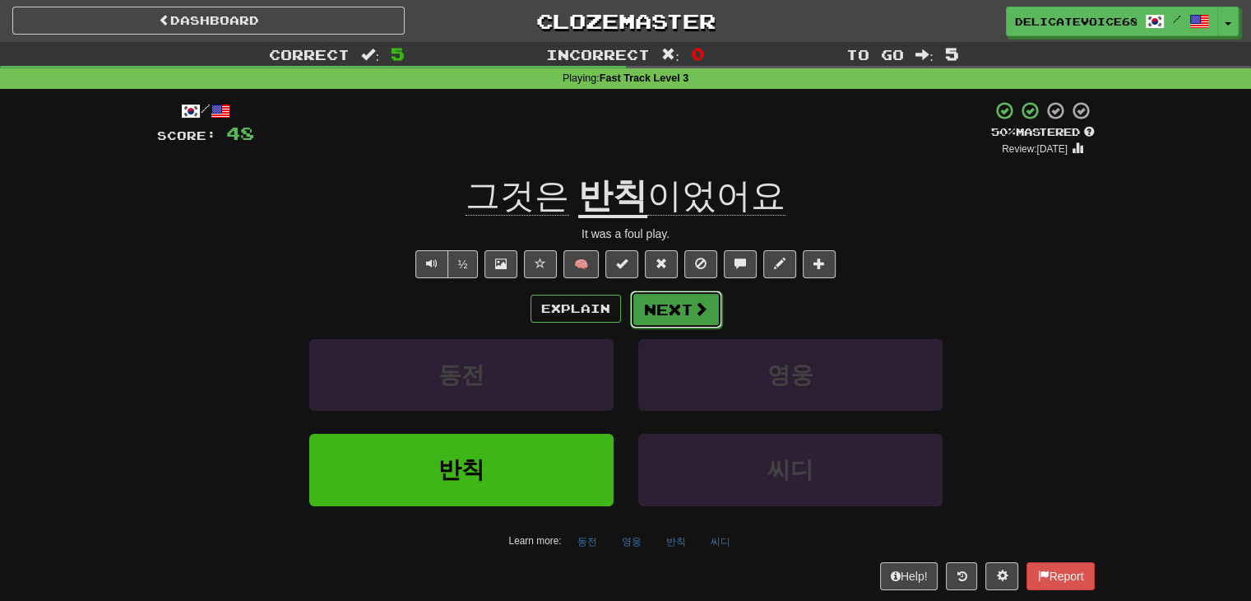
click at [679, 314] on button "Next" at bounding box center [676, 309] width 92 height 38
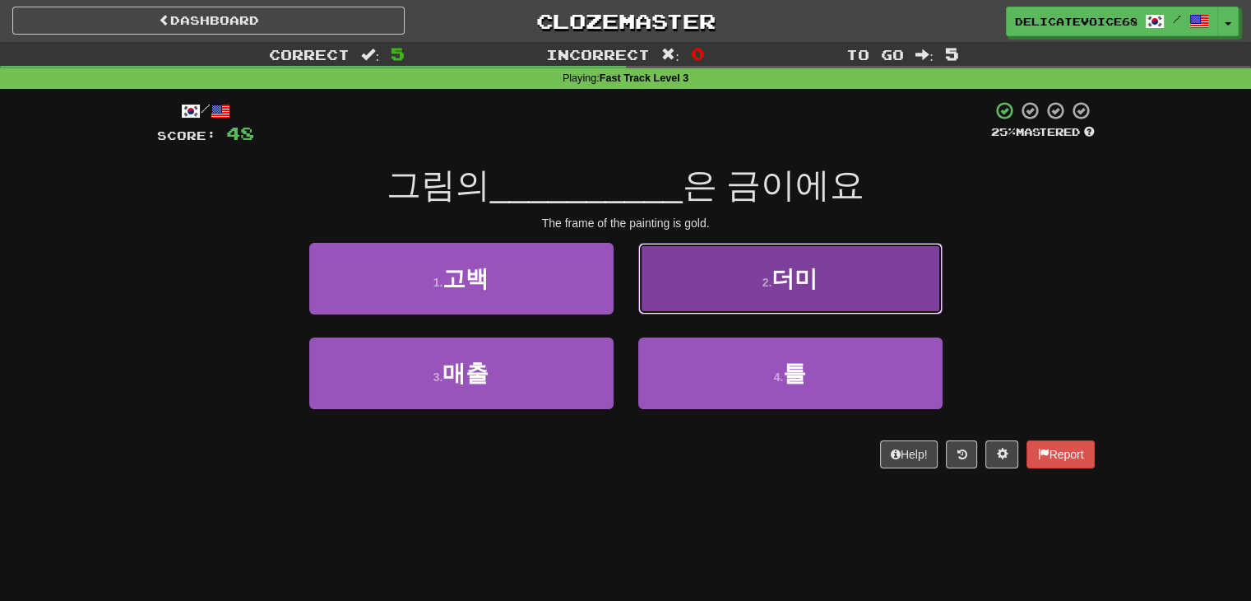
click at [710, 294] on button "2 . 더미" at bounding box center [790, 279] width 304 height 72
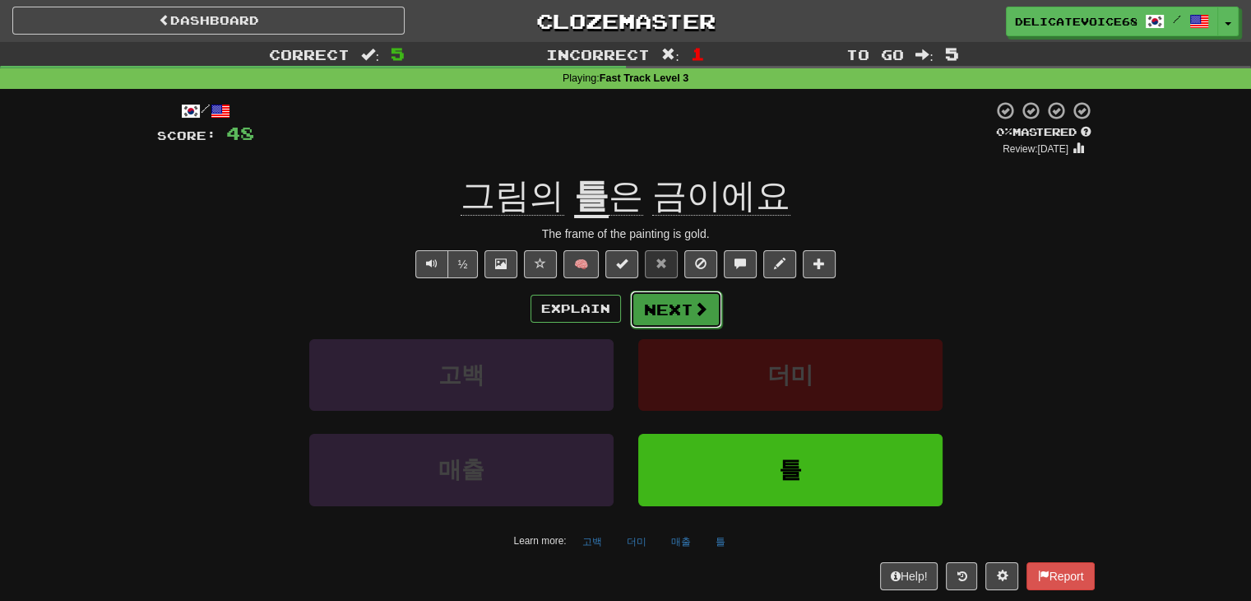
click at [661, 320] on button "Next" at bounding box center [676, 309] width 92 height 38
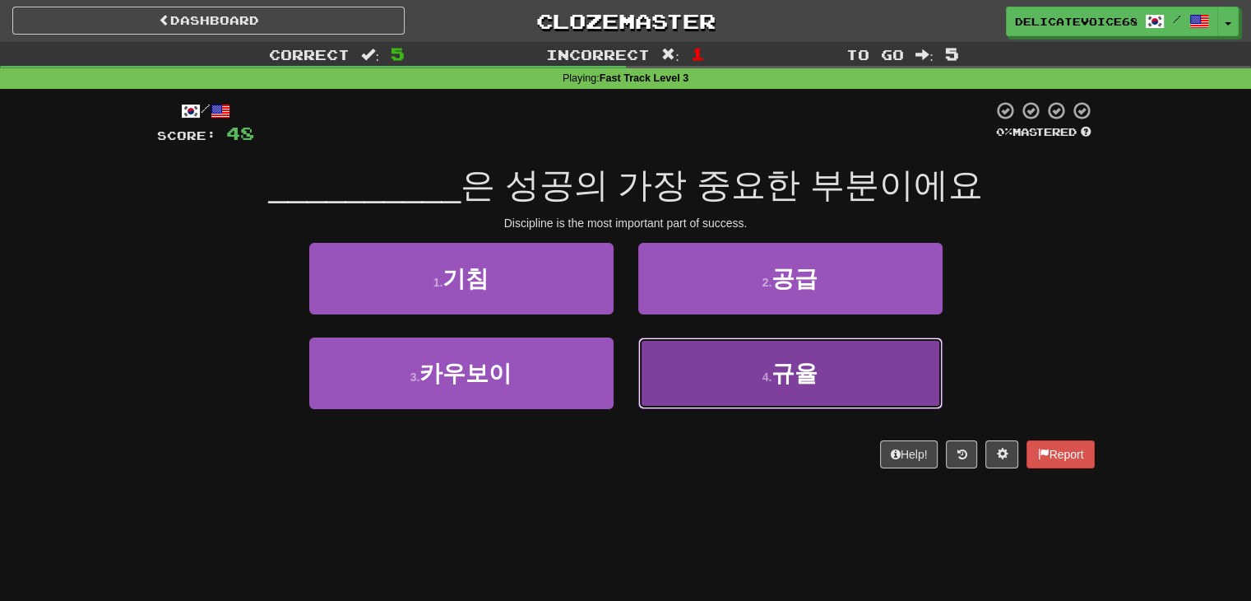
click at [759, 378] on button "4 . 규율" at bounding box center [790, 373] width 304 height 72
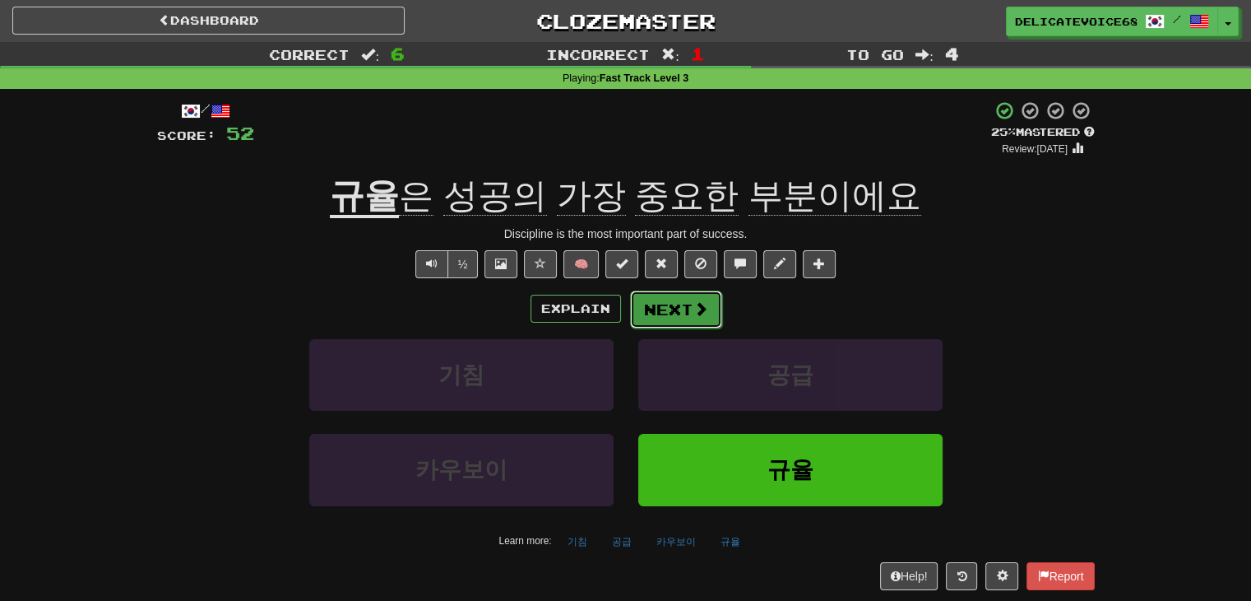
click at [705, 327] on button "Next" at bounding box center [676, 309] width 92 height 38
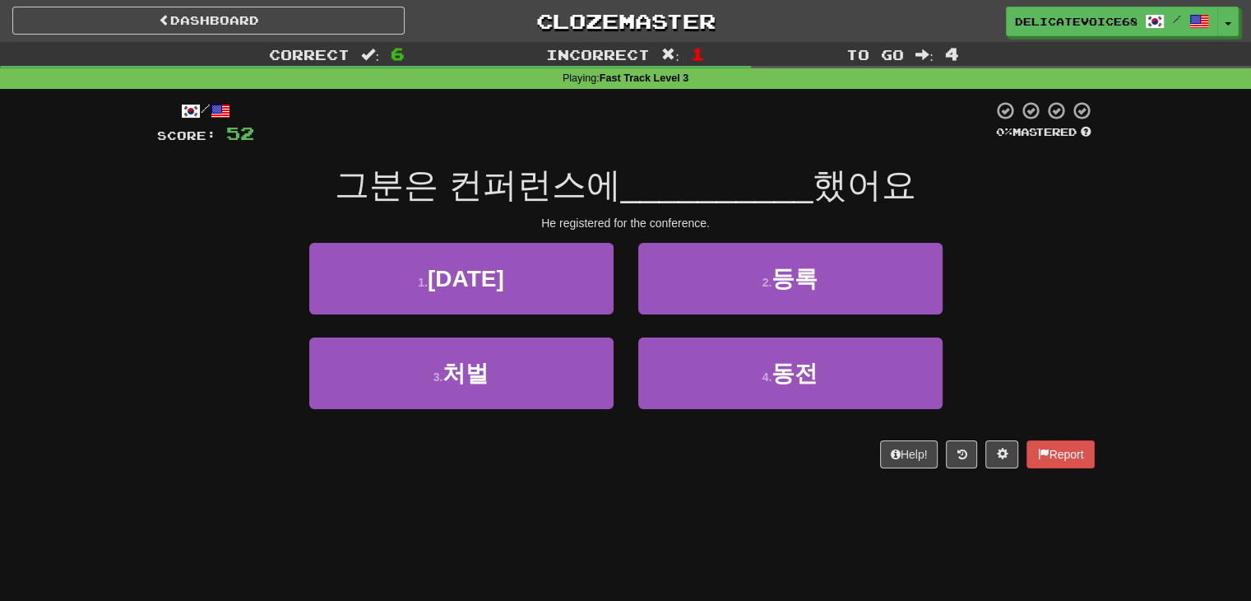
click at [897, 315] on div "2 . 등록" at bounding box center [790, 290] width 329 height 95
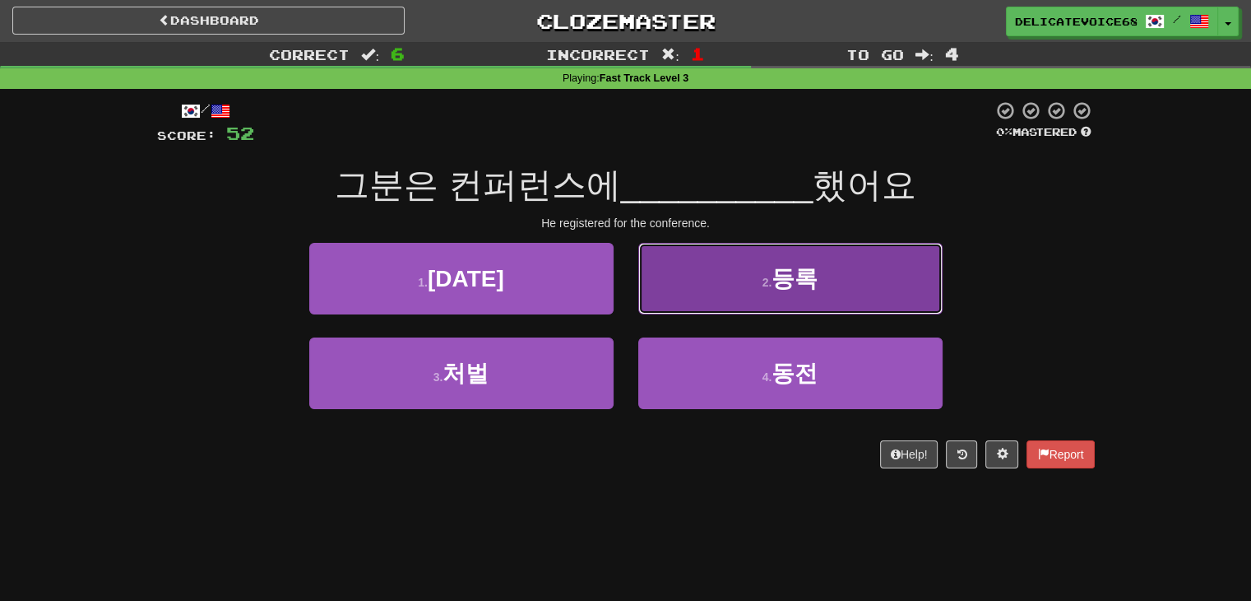
click at [874, 299] on button "2 . 등록" at bounding box center [790, 279] width 304 height 72
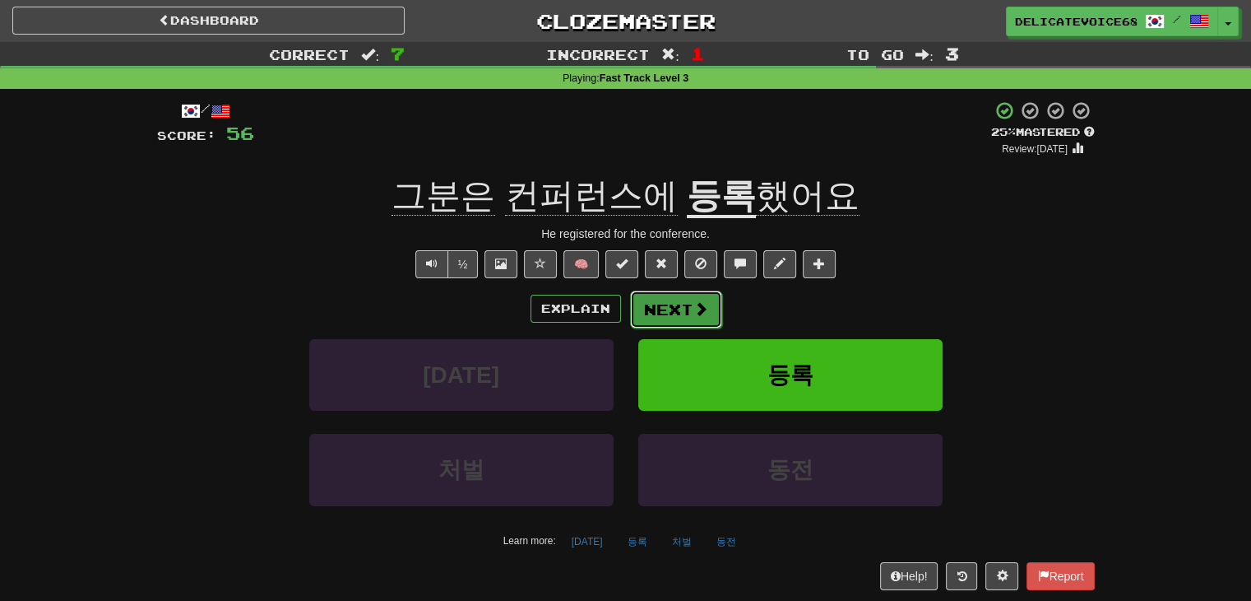
click at [658, 300] on button "Next" at bounding box center [676, 309] width 92 height 38
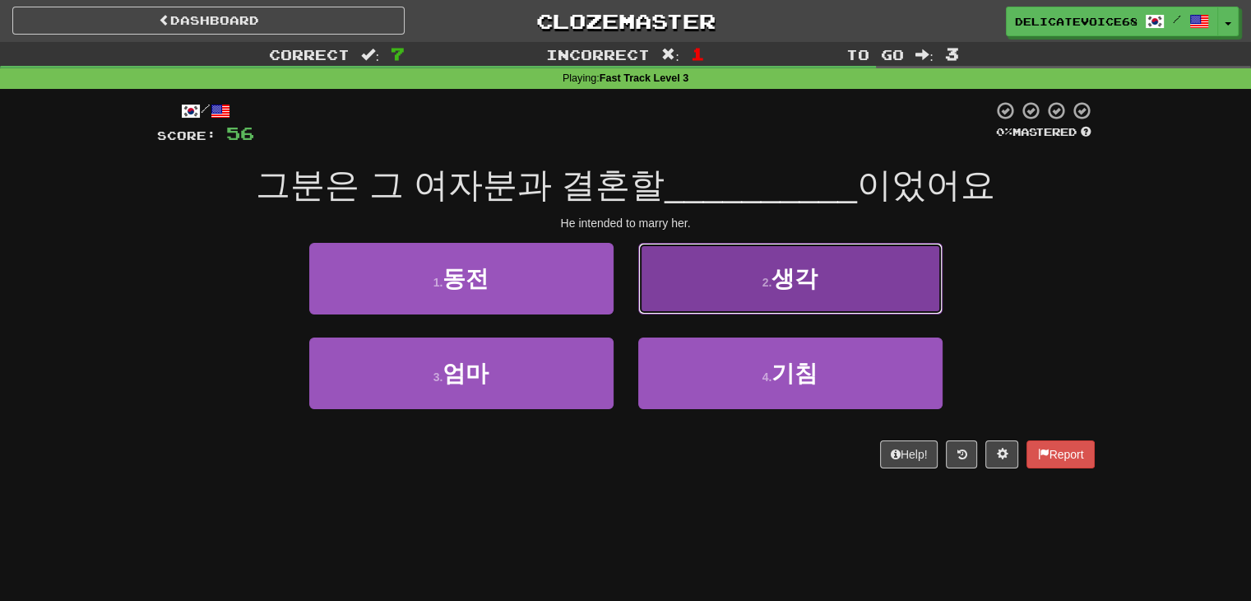
click at [759, 264] on button "2 . 생각" at bounding box center [790, 279] width 304 height 72
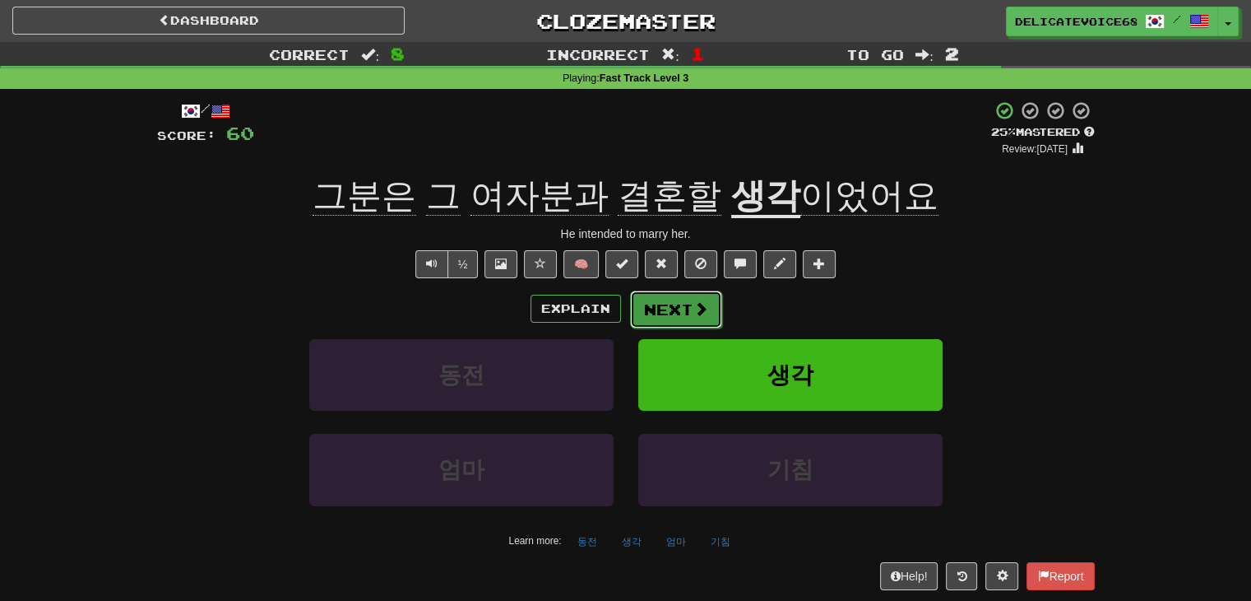
click at [670, 325] on button "Next" at bounding box center [676, 309] width 92 height 38
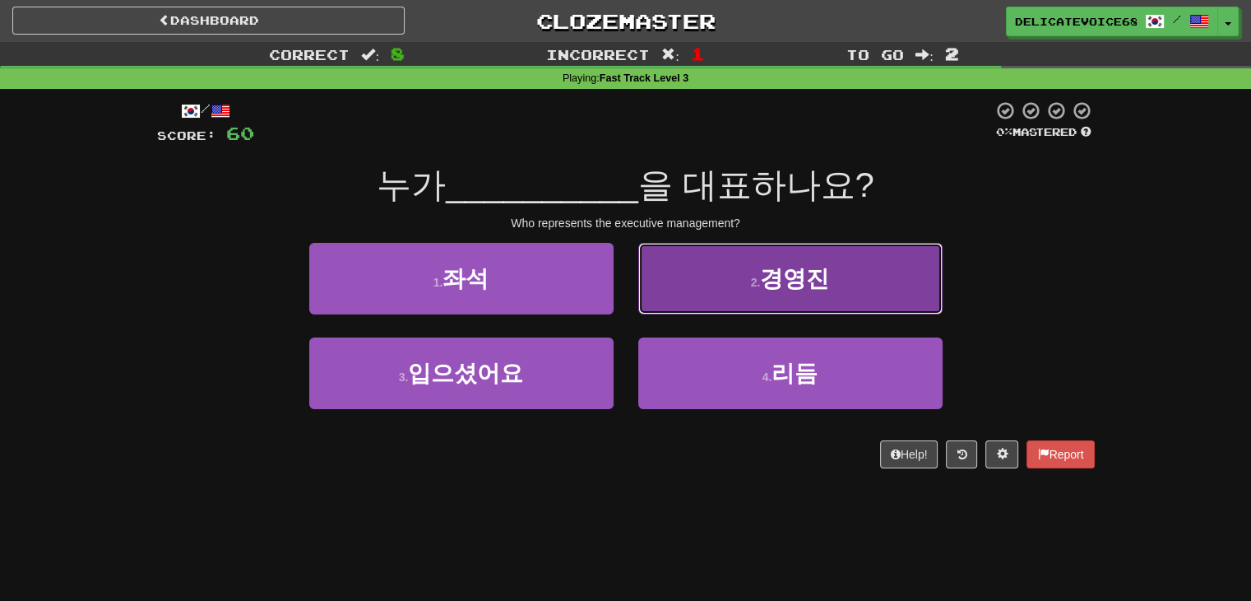
click at [855, 299] on button "2 . 경영진" at bounding box center [790, 279] width 304 height 72
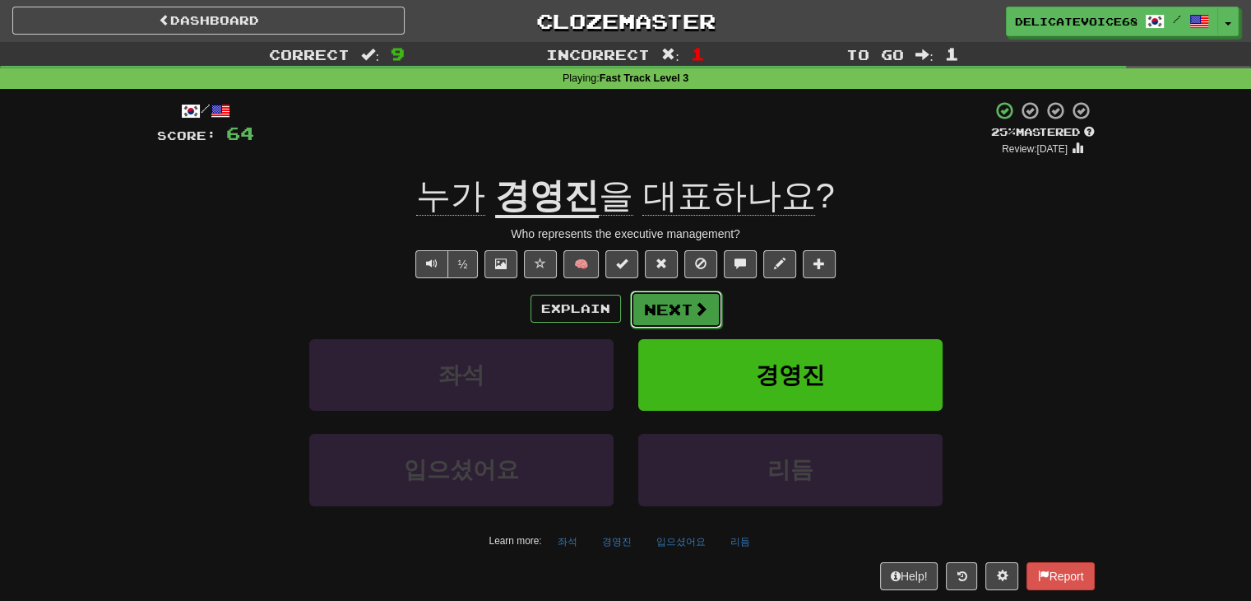
click at [681, 323] on button "Next" at bounding box center [676, 309] width 92 height 38
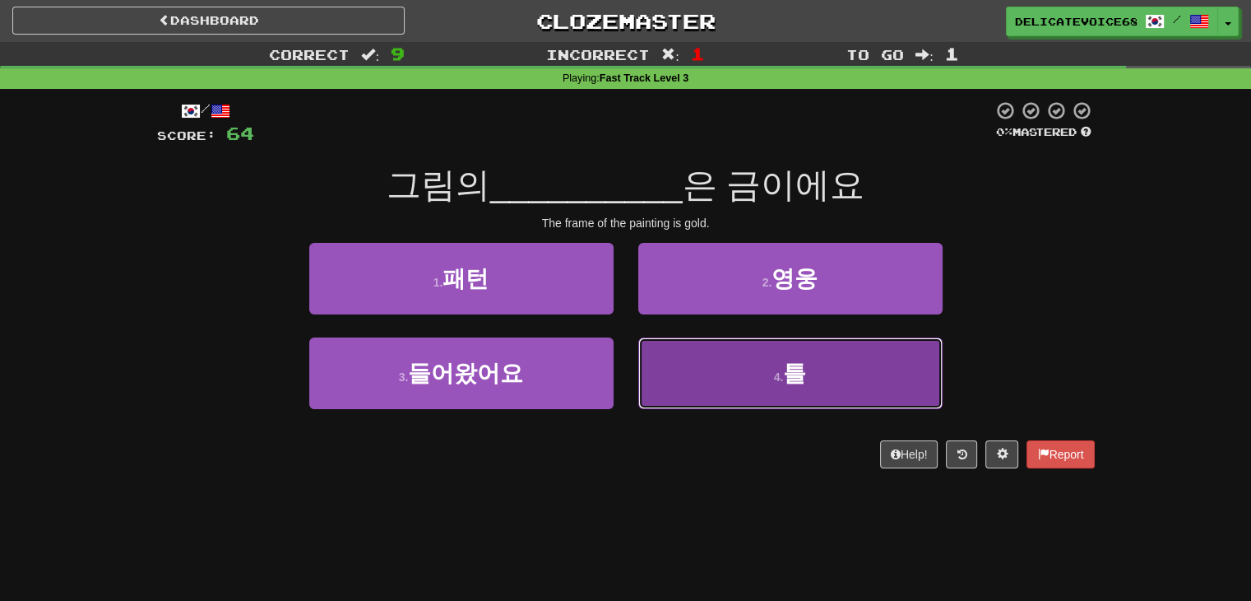
click at [721, 394] on button "4 . 틀" at bounding box center [790, 373] width 304 height 72
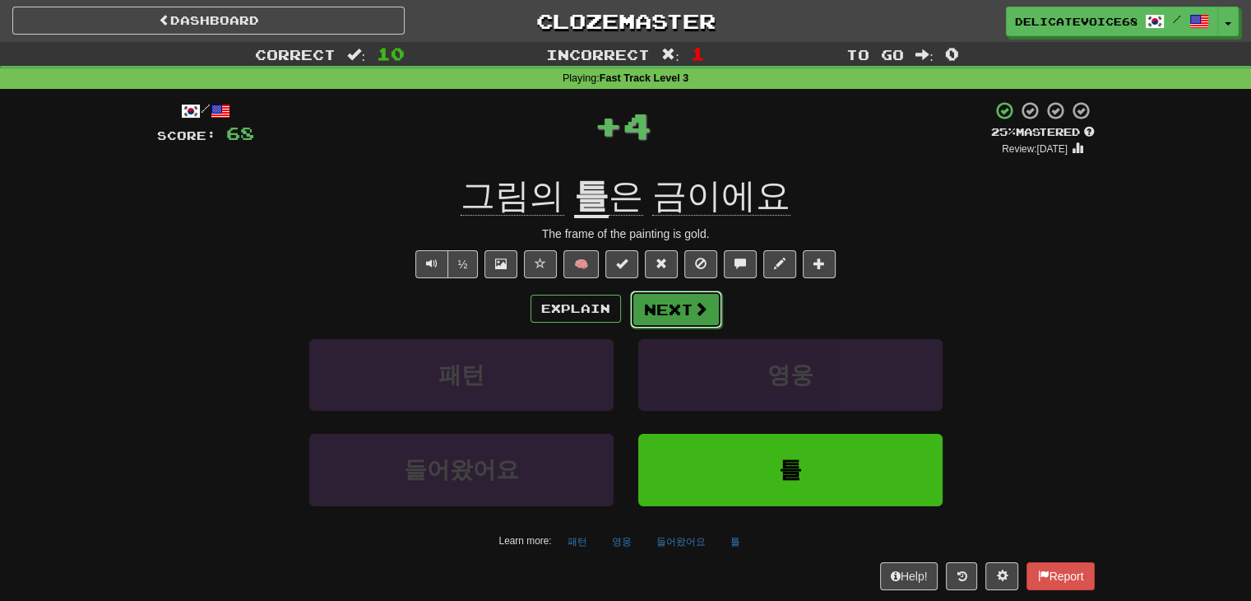
click at [668, 314] on button "Next" at bounding box center [676, 309] width 92 height 38
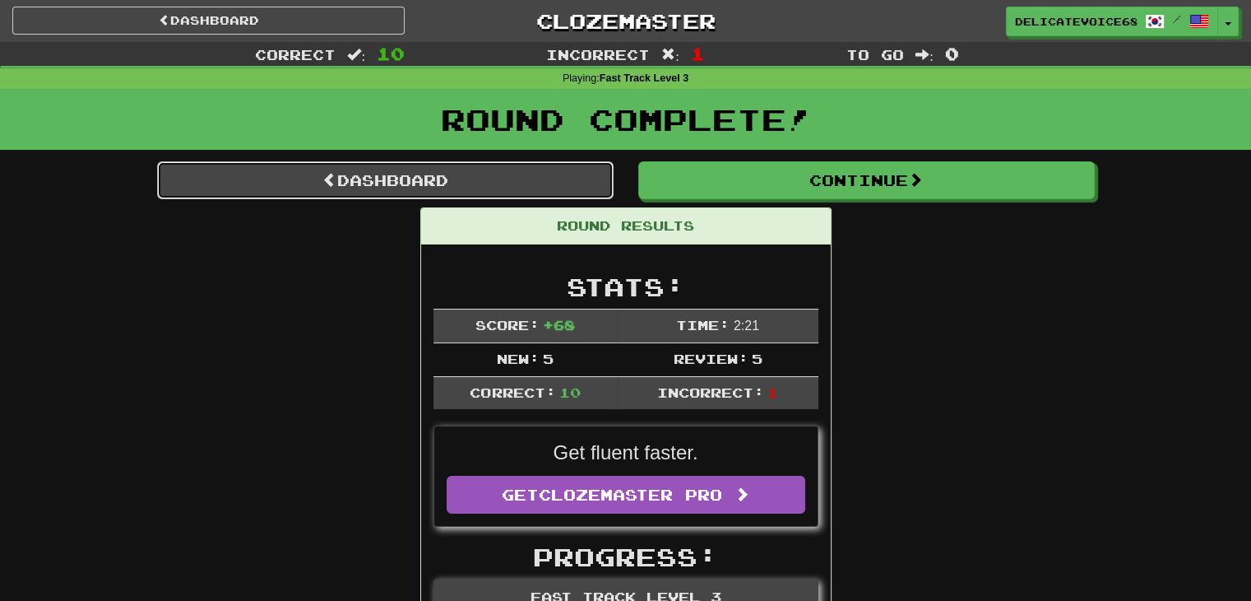
click at [495, 170] on link "Dashboard" at bounding box center [385, 180] width 457 height 38
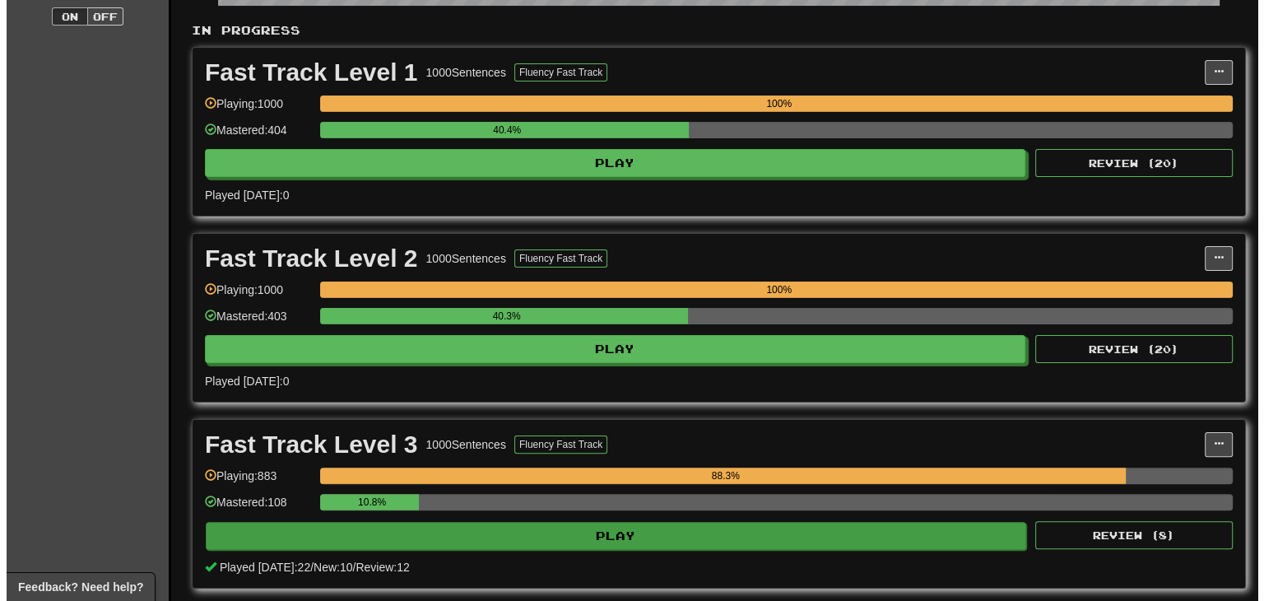
scroll to position [329, 0]
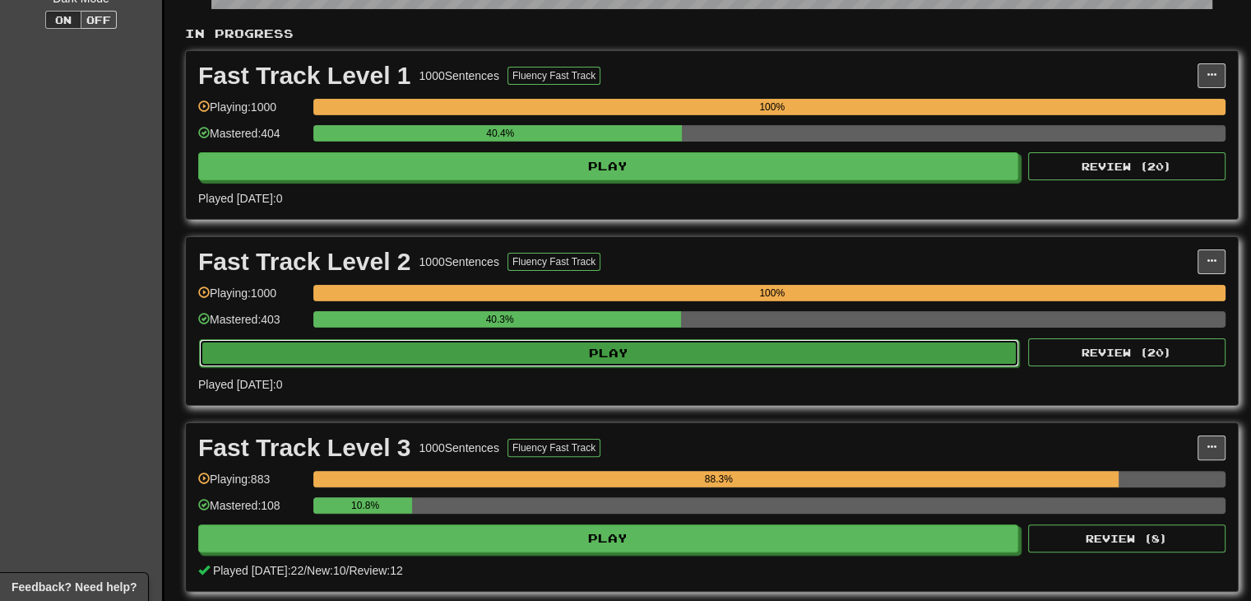
click at [627, 348] on button "Play" at bounding box center [609, 353] width 820 height 28
select select "**"
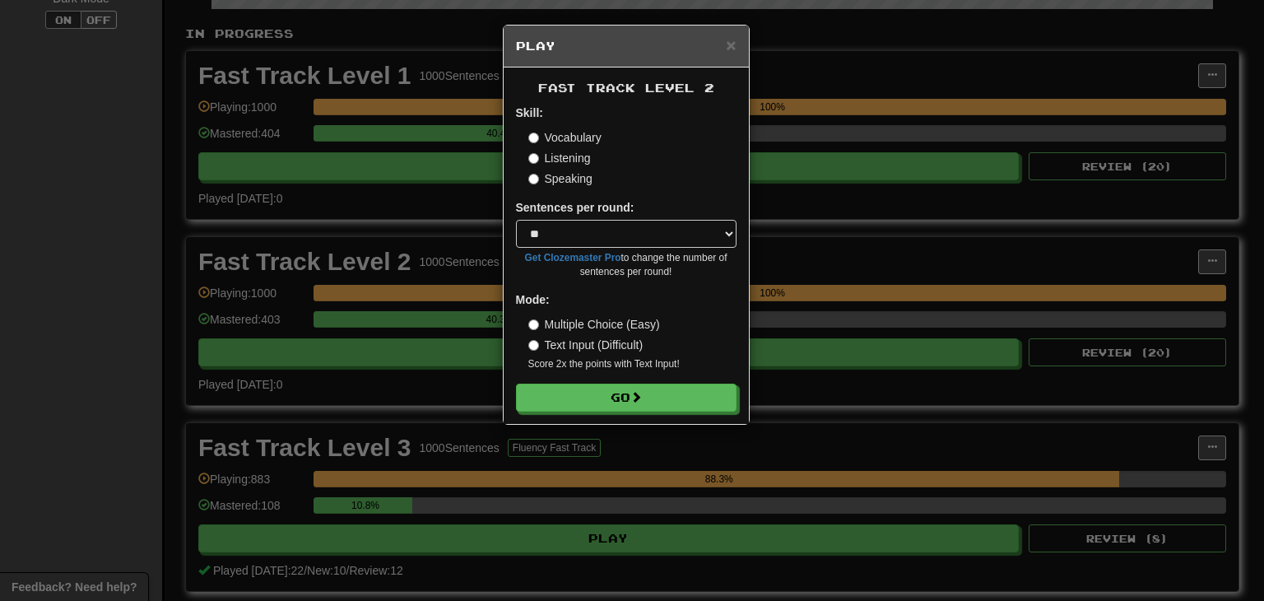
click at [646, 416] on div "Fast Track Level 2 Skill: Vocabulary Listening Speaking Sentences per round: * …" at bounding box center [625, 245] width 245 height 356
drag, startPoint x: 560, startPoint y: 159, endPoint x: 566, endPoint y: 168, distance: 10.7
click at [560, 159] on label "Listening" at bounding box center [559, 158] width 63 height 16
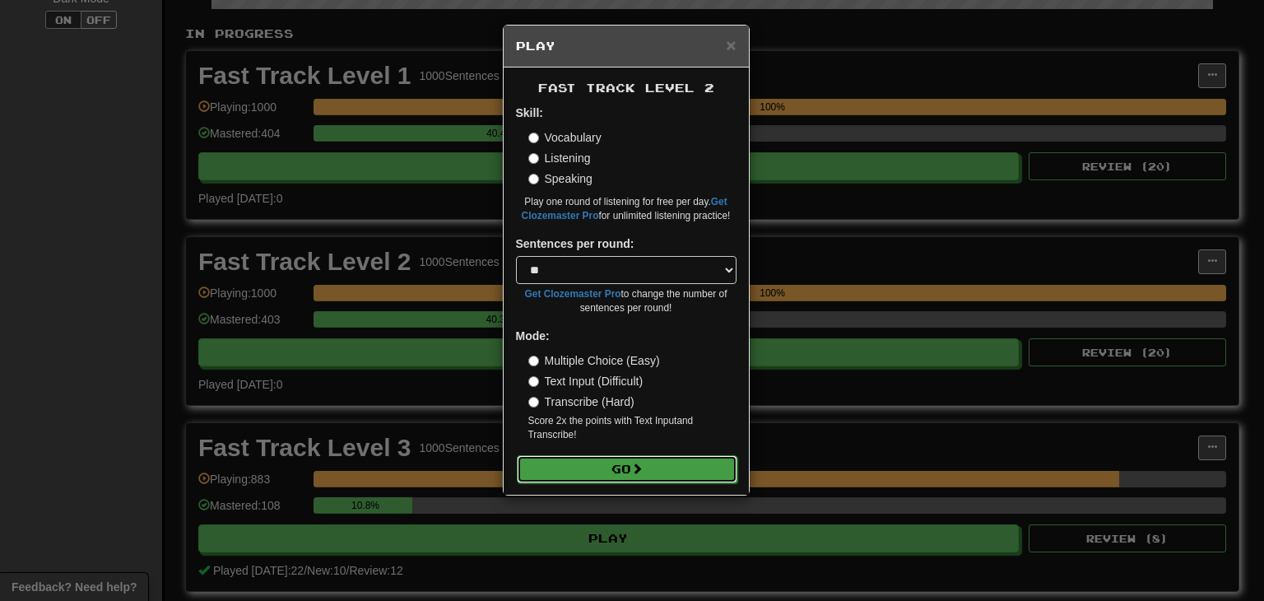
click at [626, 471] on button "Go" at bounding box center [627, 469] width 220 height 28
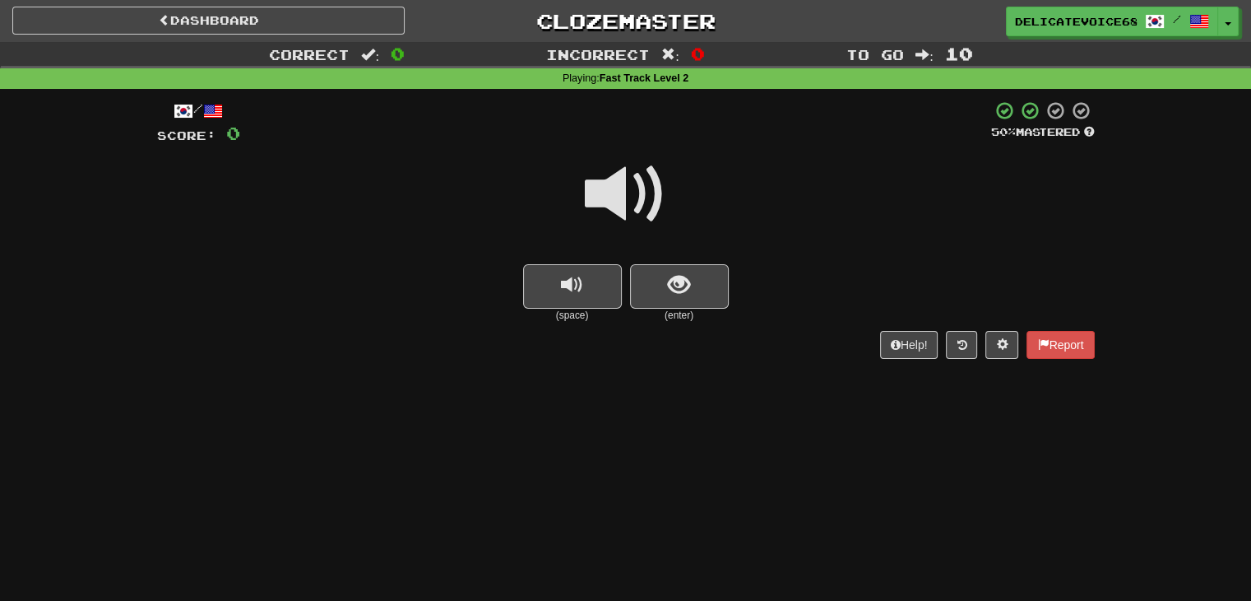
click at [683, 255] on div at bounding box center [626, 205] width 938 height 118
click at [669, 281] on span "show sentence" at bounding box center [679, 285] width 22 height 22
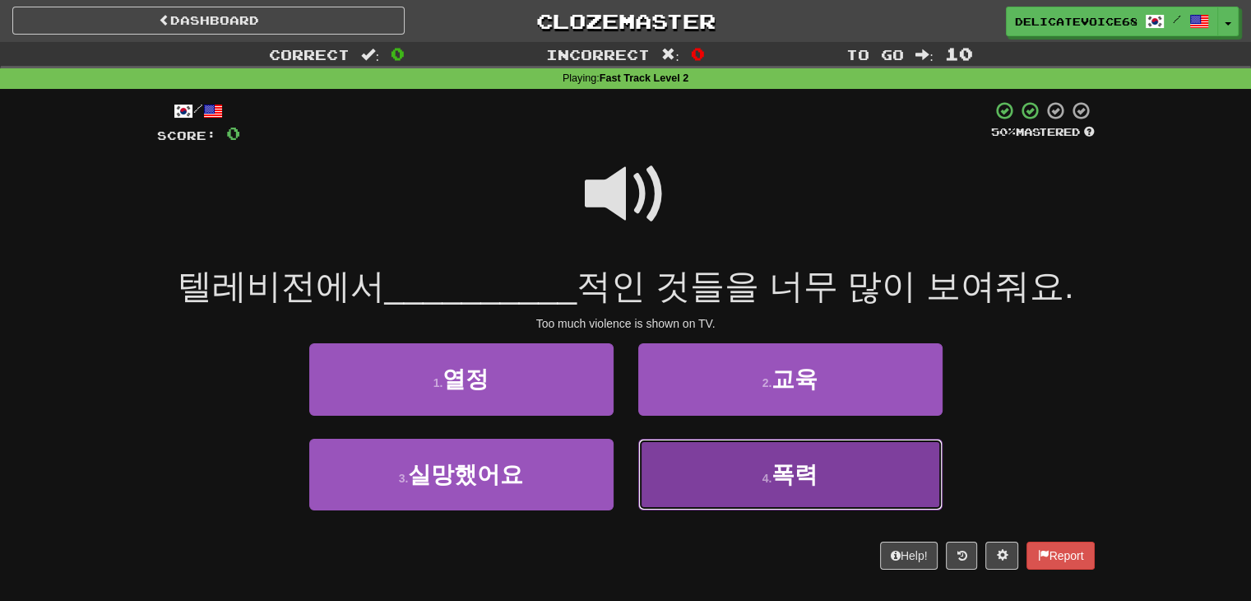
click at [757, 501] on button "4 . 폭력" at bounding box center [790, 474] width 304 height 72
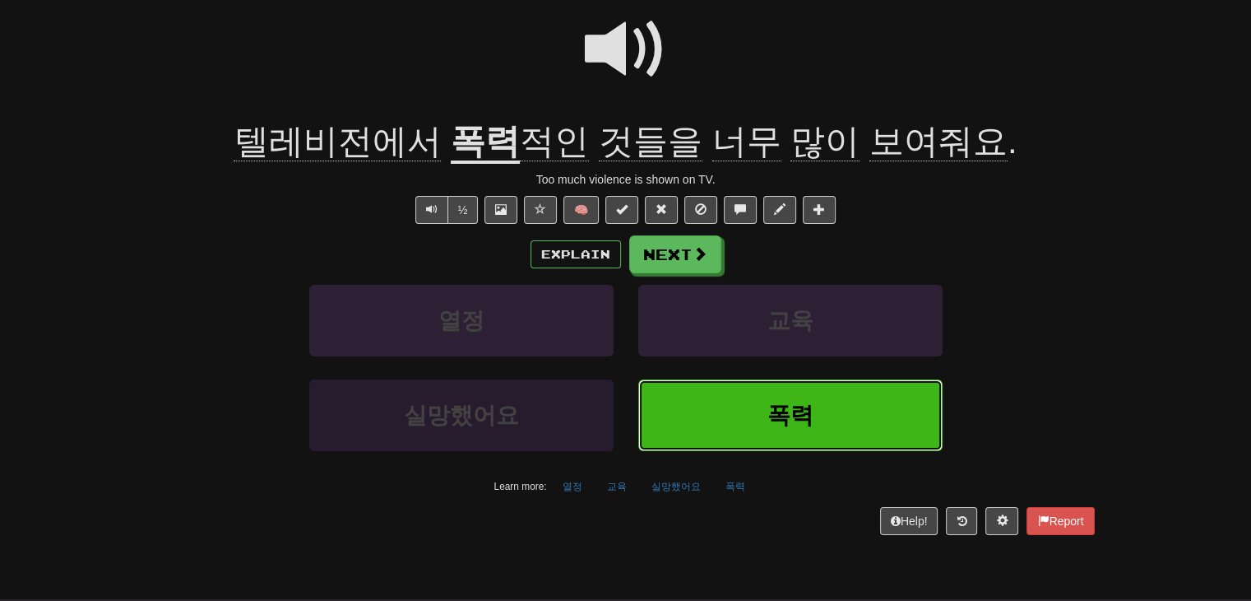
scroll to position [165, 0]
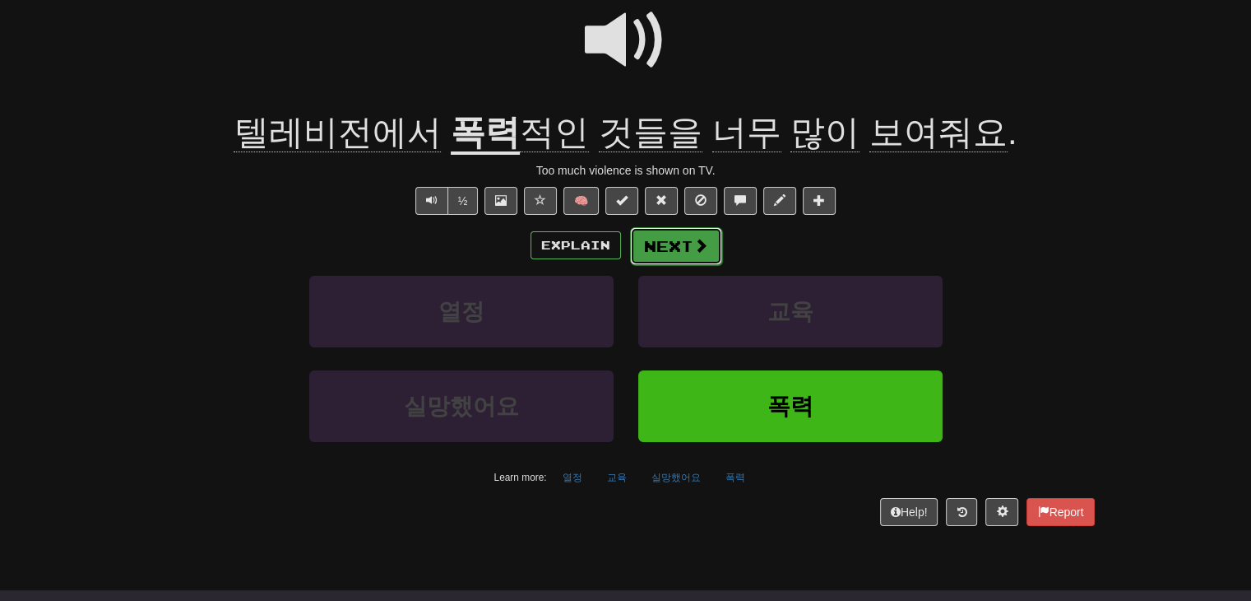
click at [685, 239] on button "Next" at bounding box center [676, 246] width 92 height 38
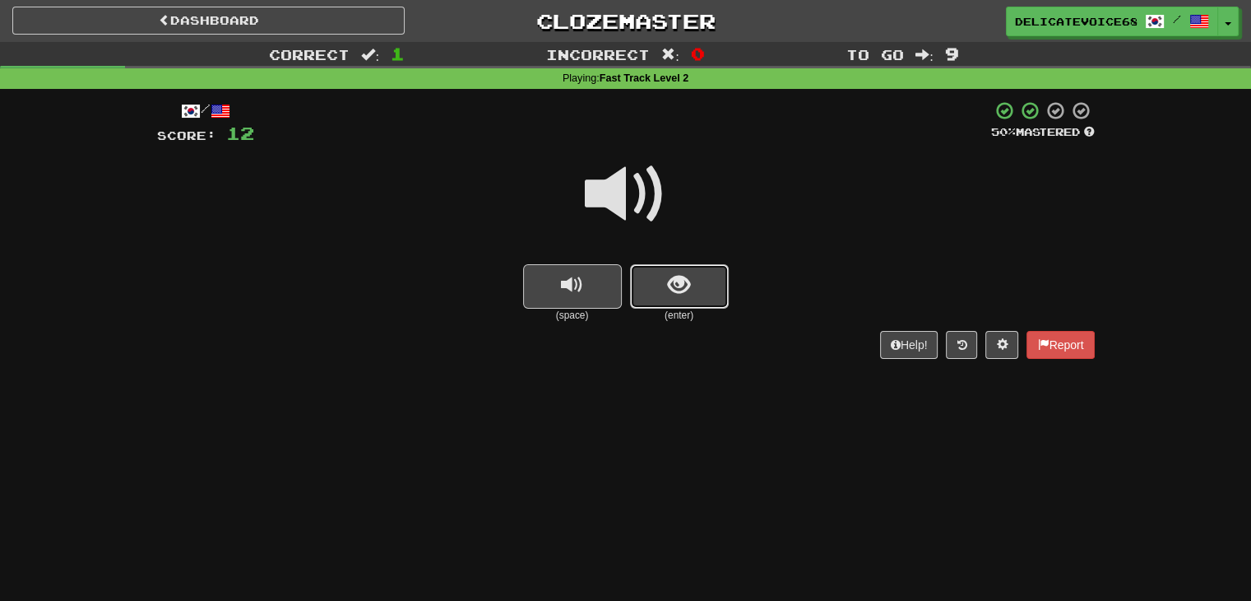
click at [693, 284] on button "show sentence" at bounding box center [679, 286] width 99 height 44
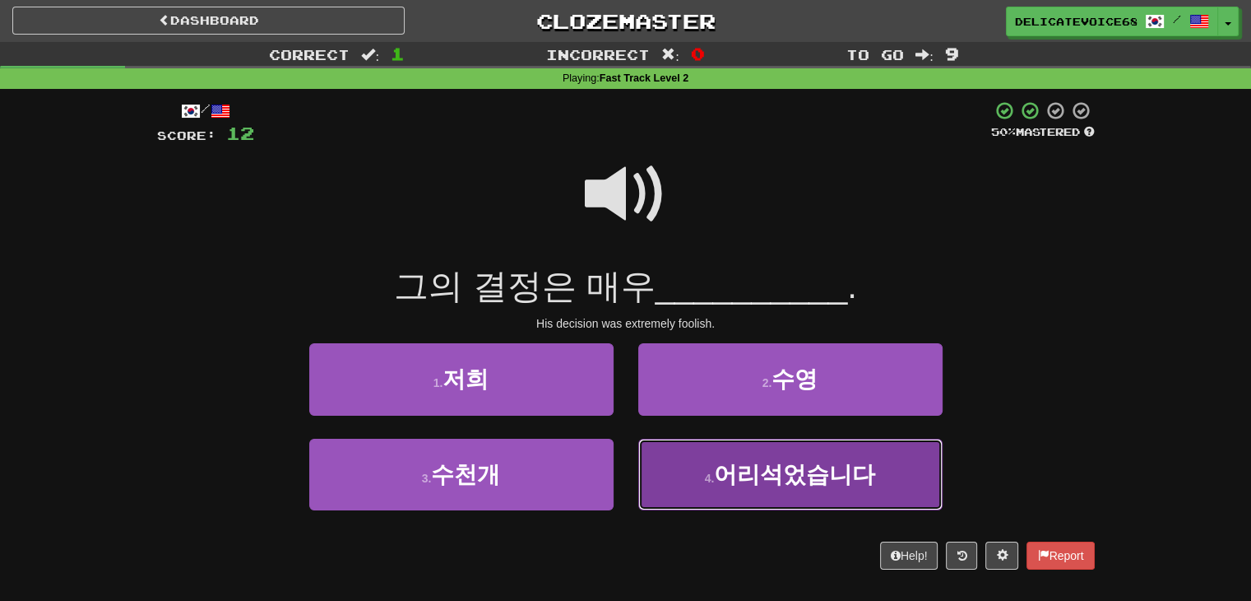
click at [703, 496] on button "4 . 어리석었습니다" at bounding box center [790, 474] width 304 height 72
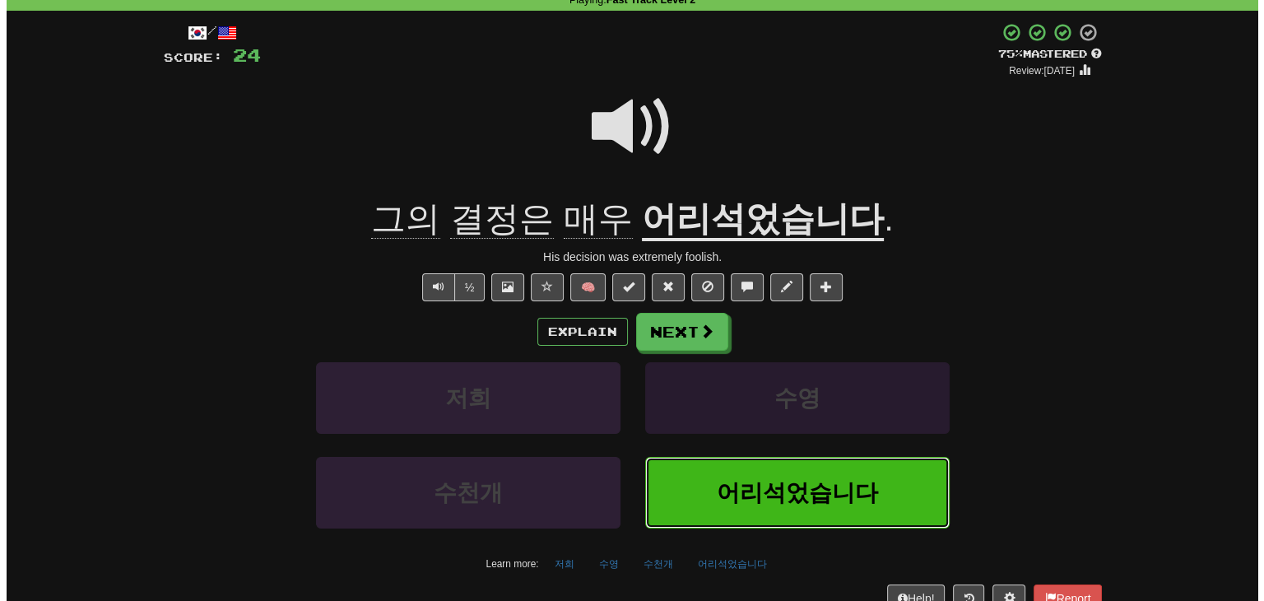
scroll to position [82, 0]
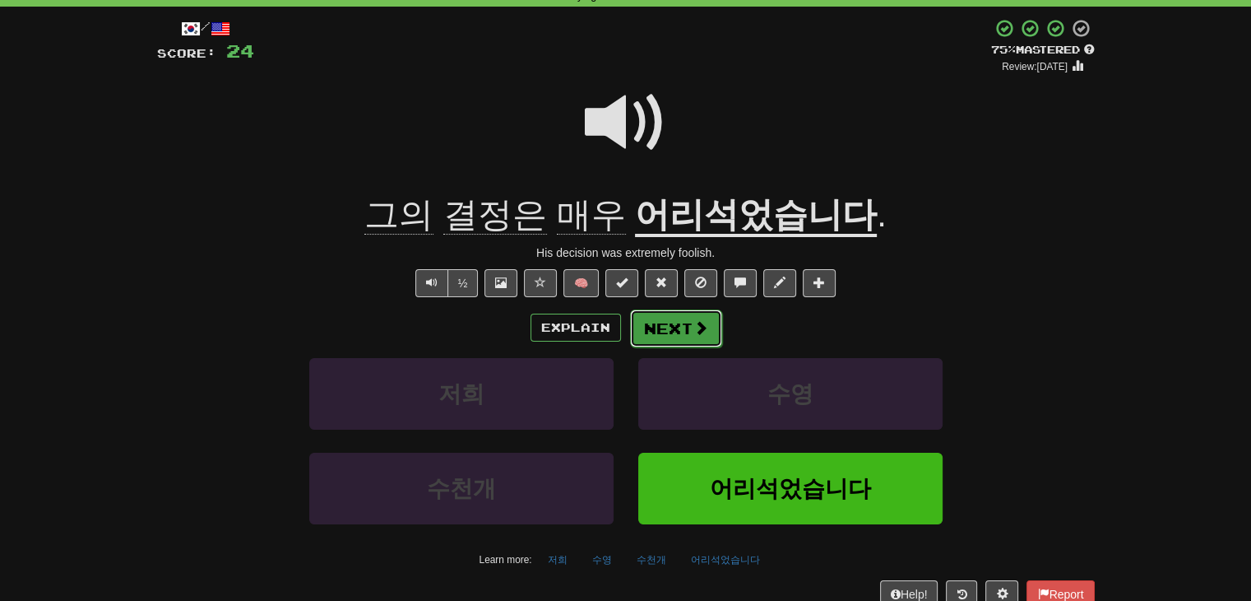
click at [695, 330] on span at bounding box center [701, 327] width 15 height 15
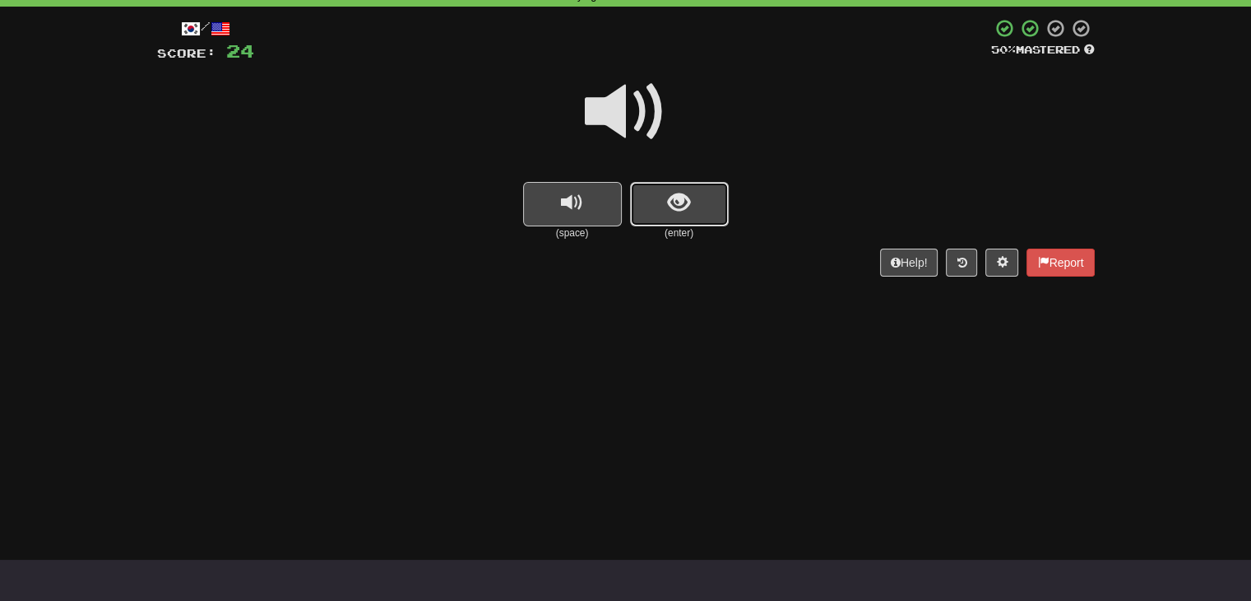
click at [661, 215] on button "show sentence" at bounding box center [679, 204] width 99 height 44
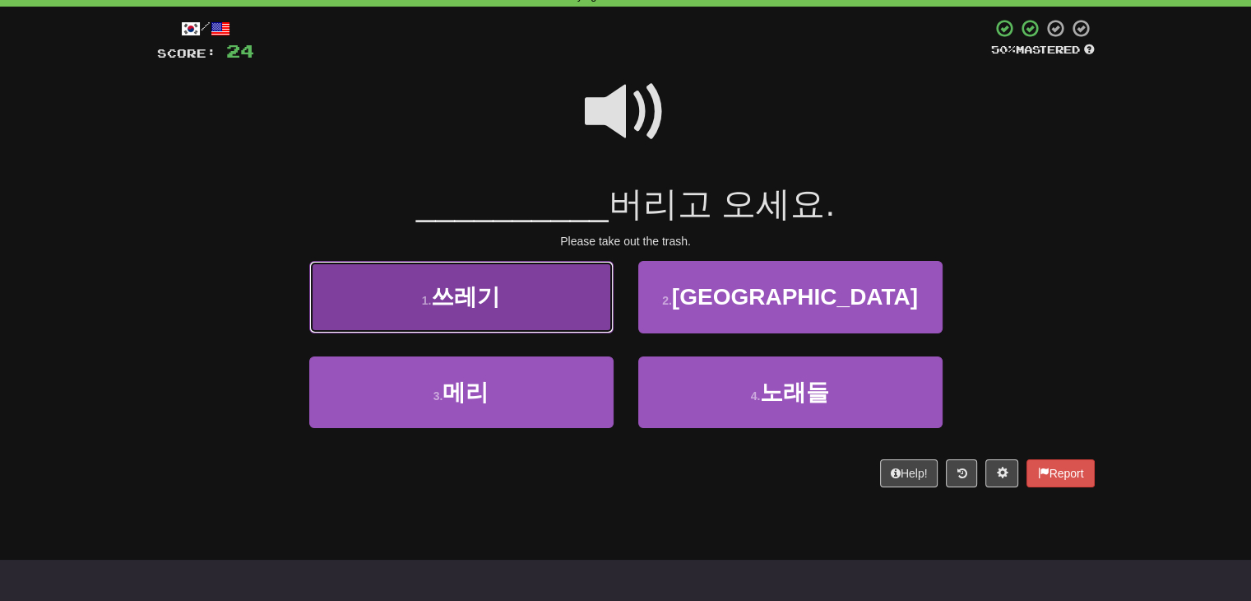
click at [484, 307] on span "쓰레기" at bounding box center [465, 297] width 69 height 26
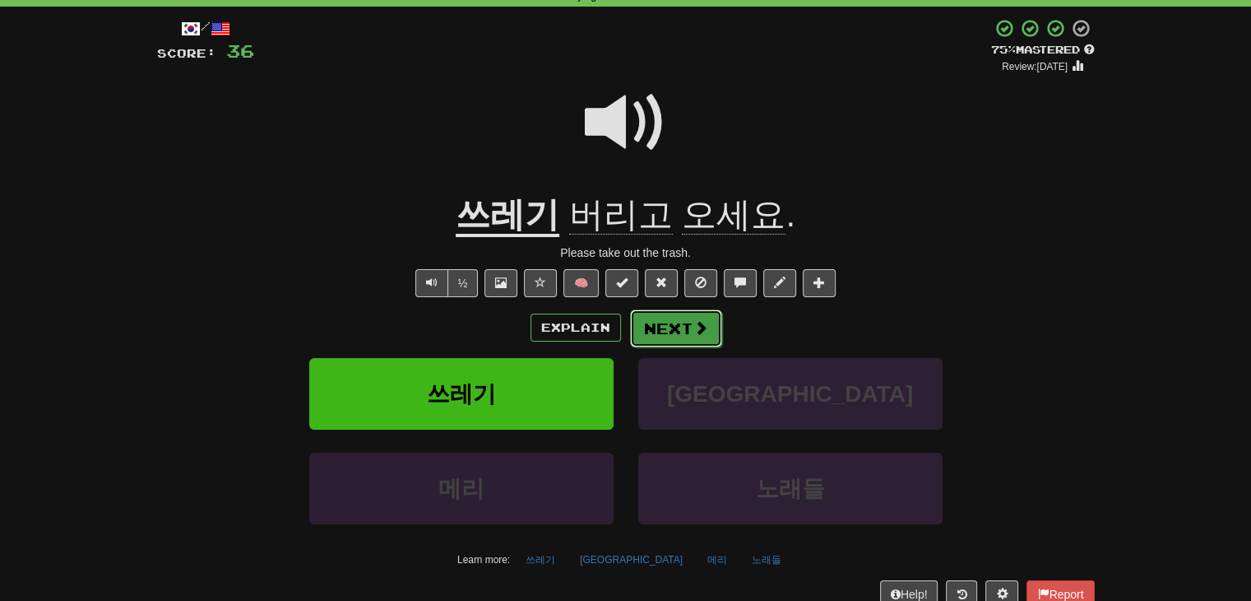
click at [684, 340] on button "Next" at bounding box center [676, 328] width 92 height 38
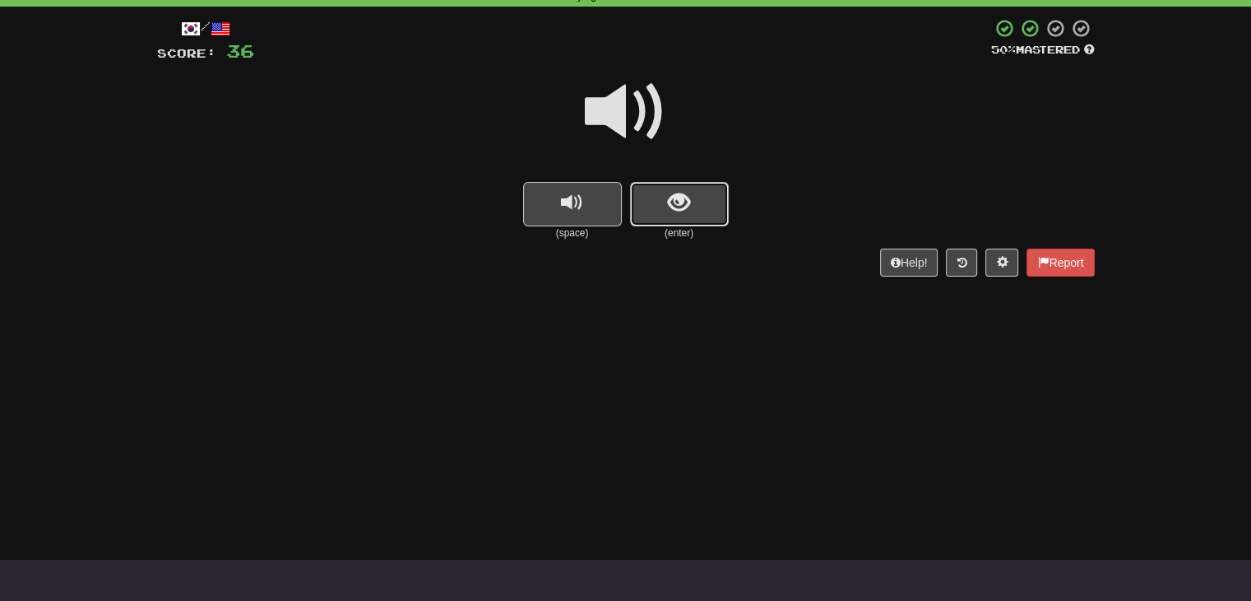
click at [689, 214] on span "show sentence" at bounding box center [679, 203] width 22 height 22
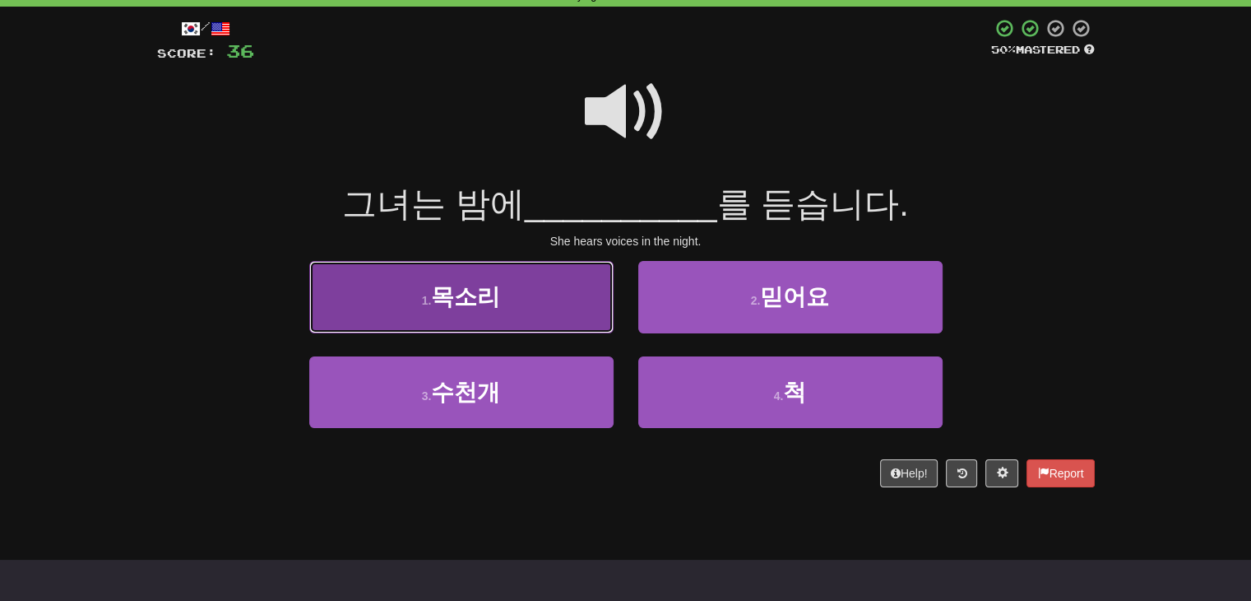
click at [515, 300] on button "1 . 목소리" at bounding box center [461, 297] width 304 height 72
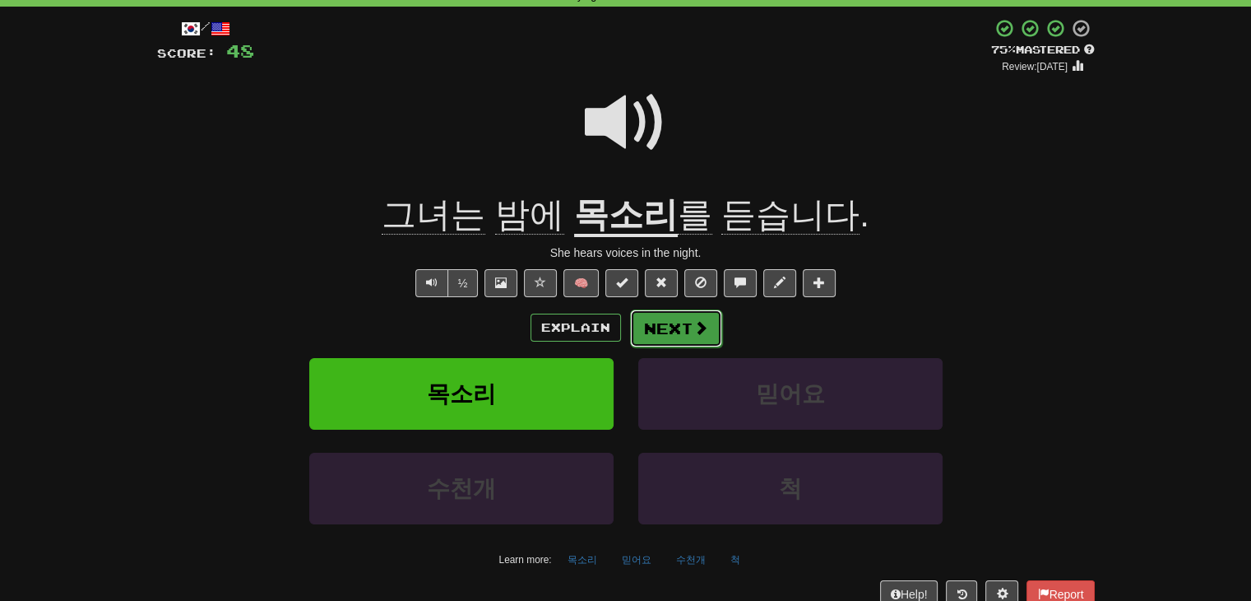
click at [678, 323] on button "Next" at bounding box center [676, 328] width 92 height 38
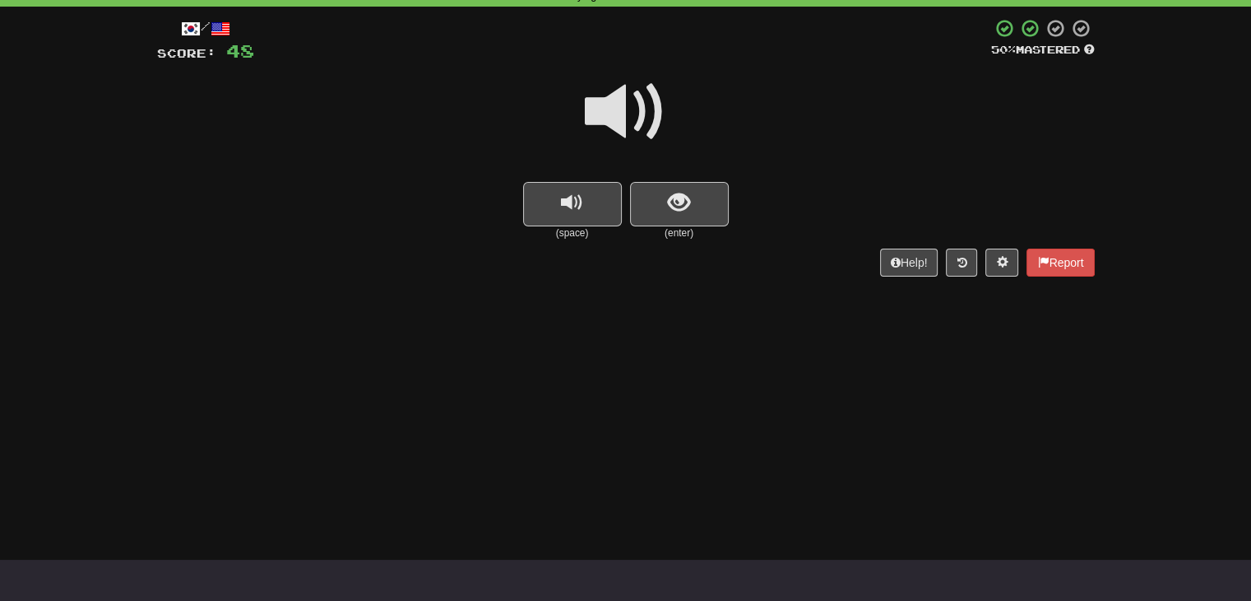
click at [629, 127] on span at bounding box center [626, 112] width 82 height 82
click at [688, 204] on span "show sentence" at bounding box center [679, 203] width 22 height 22
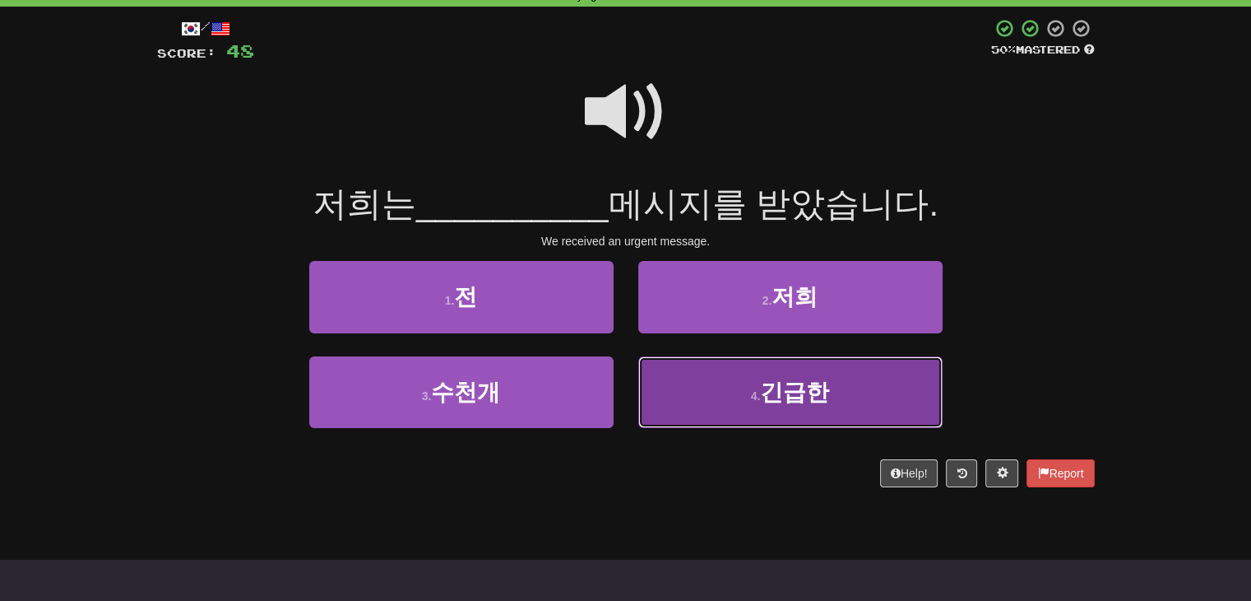
click at [742, 407] on button "4 . 긴급한" at bounding box center [790, 392] width 304 height 72
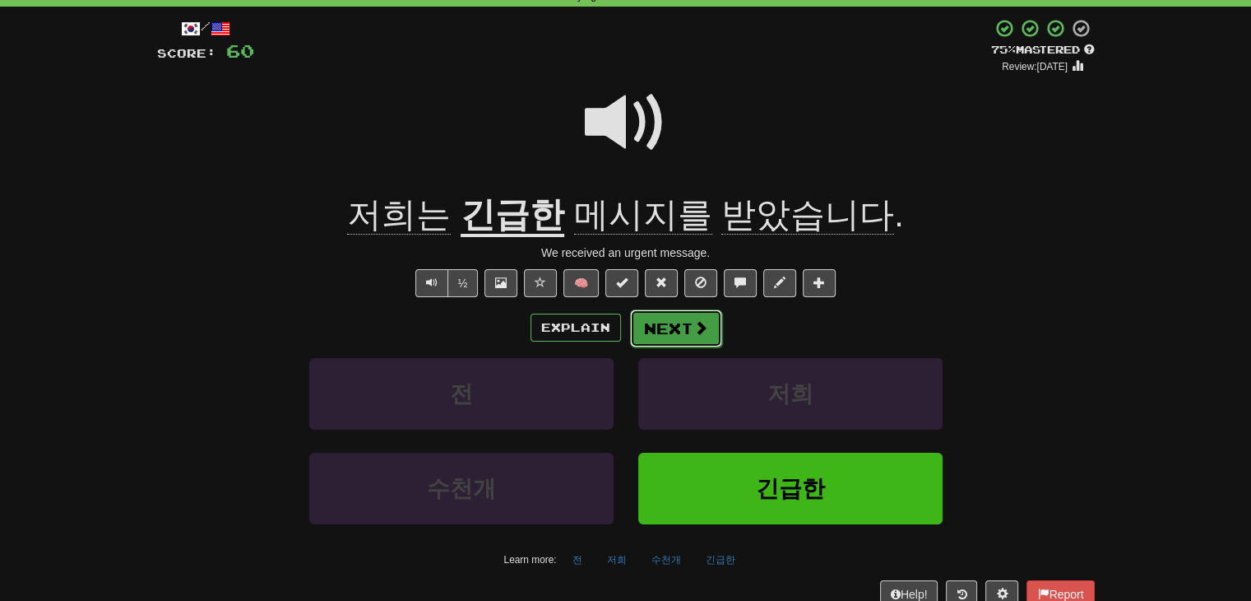
click at [667, 324] on button "Next" at bounding box center [676, 328] width 92 height 38
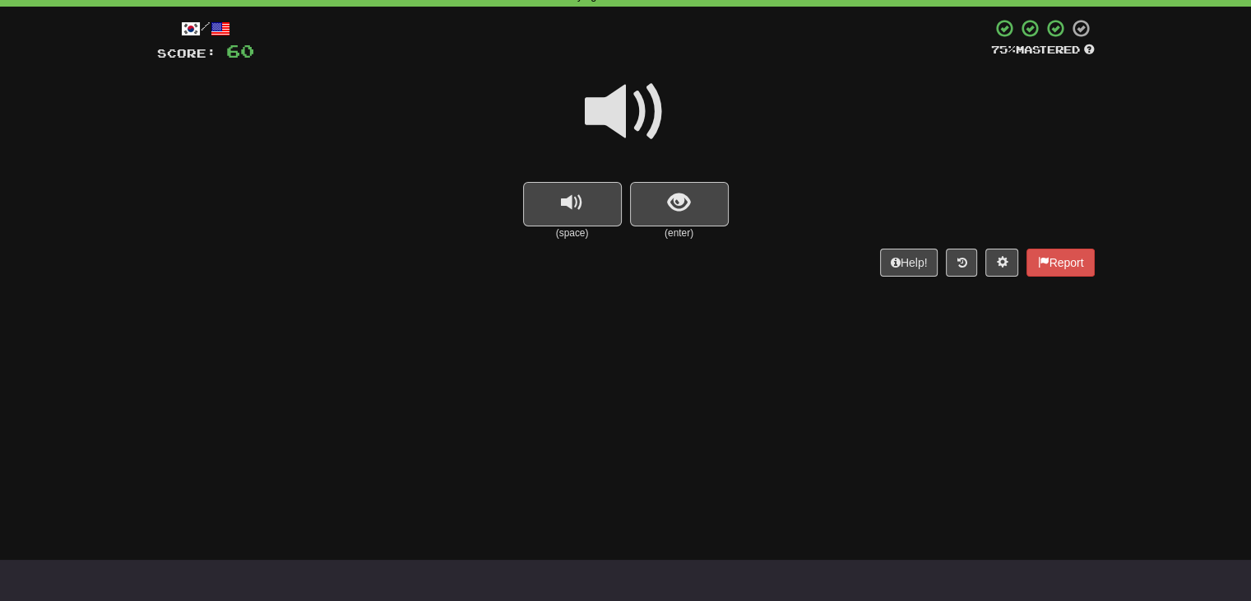
click at [644, 116] on span at bounding box center [626, 112] width 82 height 82
click at [709, 208] on button "show sentence" at bounding box center [679, 204] width 99 height 44
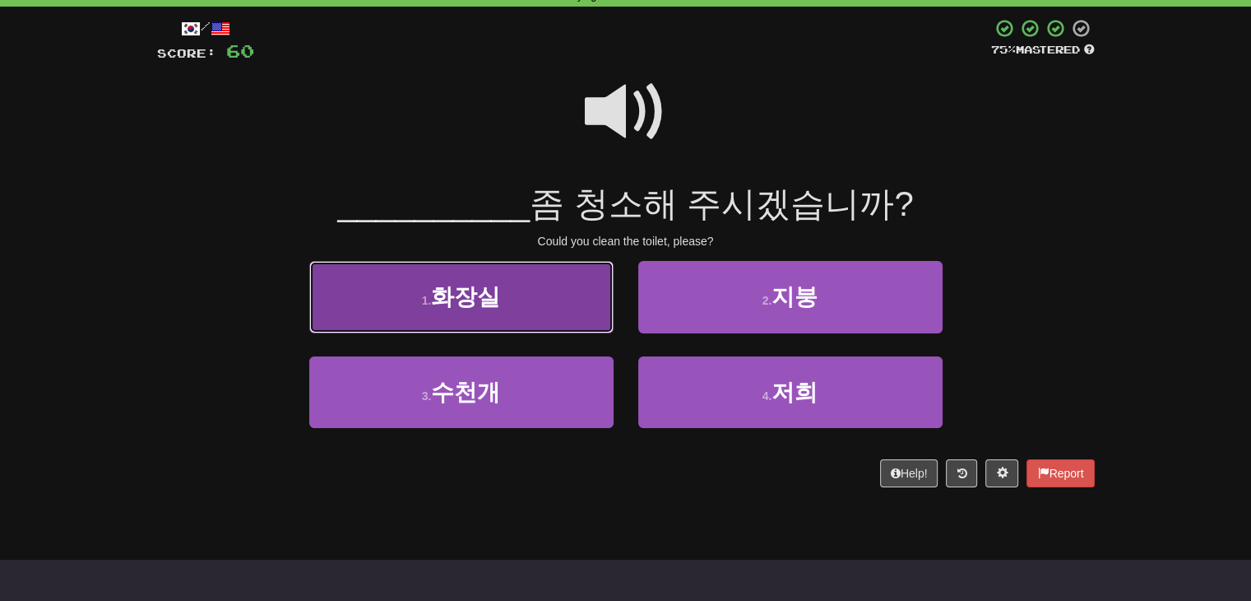
click at [518, 295] on button "1 . 화장실" at bounding box center [461, 297] width 304 height 72
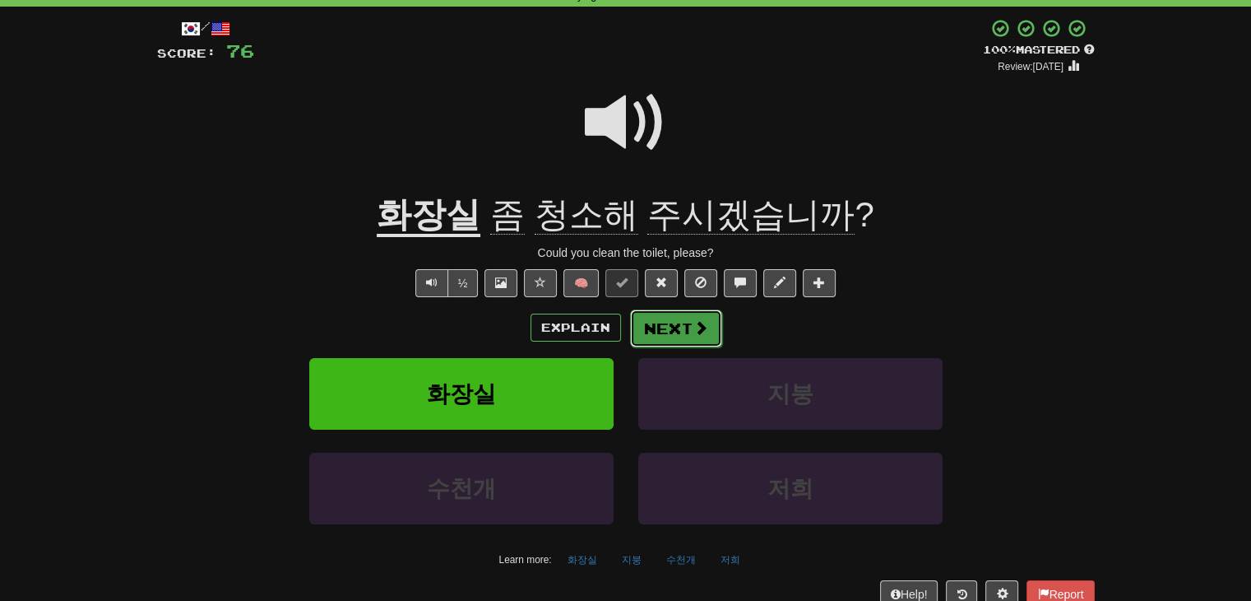
click at [684, 340] on button "Next" at bounding box center [676, 328] width 92 height 38
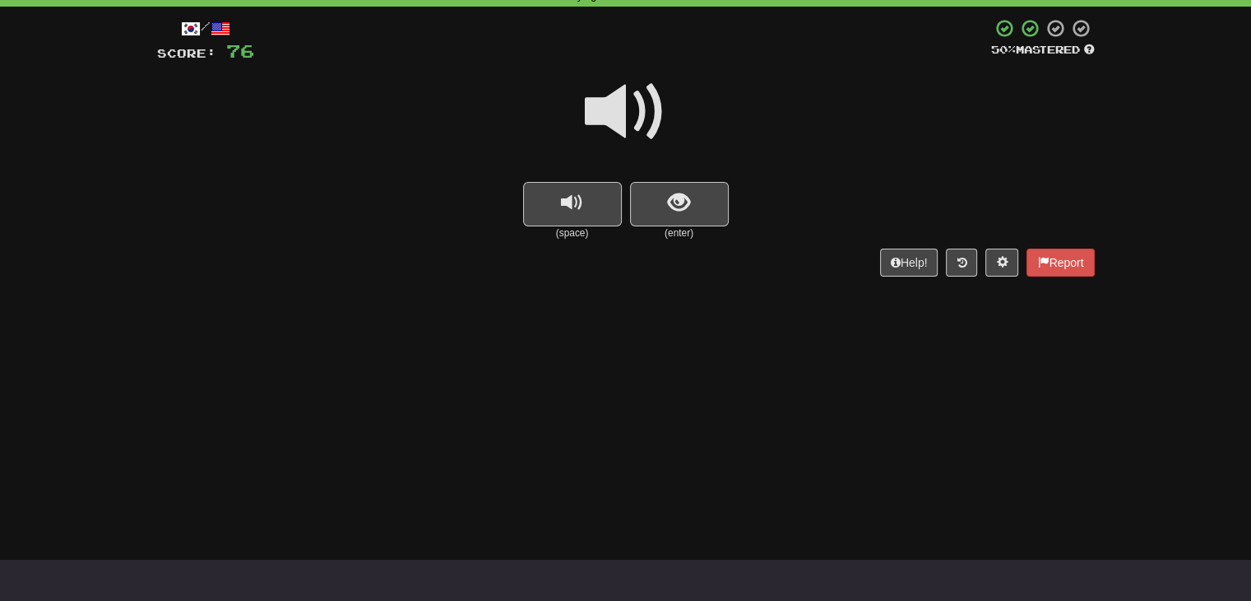
click at [600, 116] on span at bounding box center [626, 112] width 82 height 82
click at [706, 204] on button "show sentence" at bounding box center [679, 204] width 99 height 44
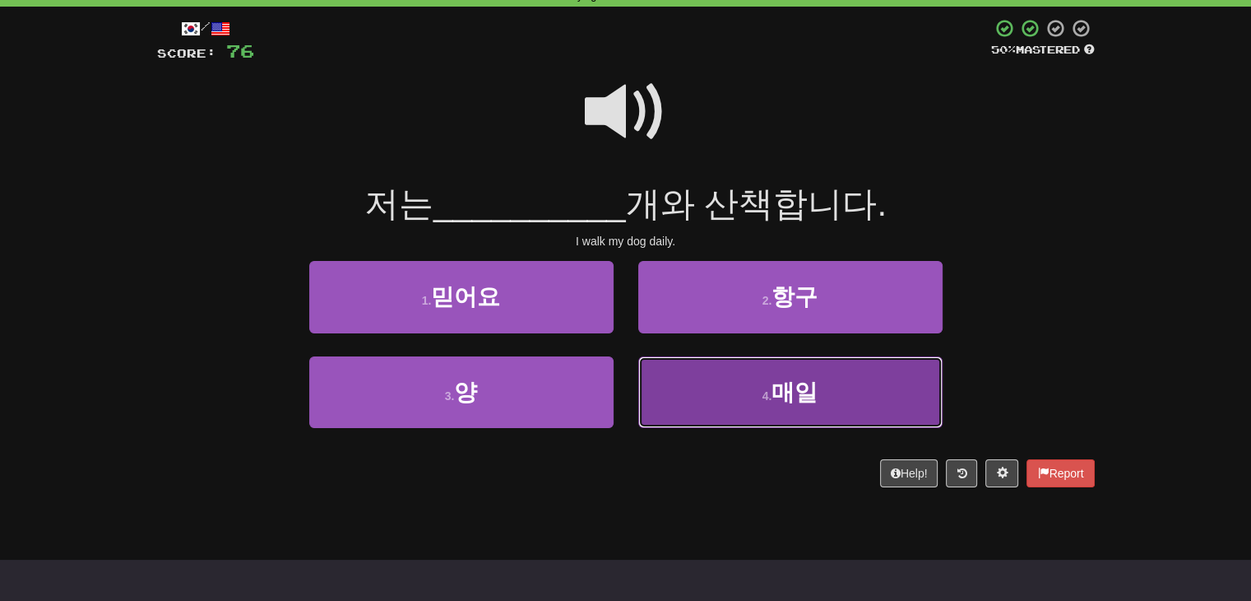
click at [775, 386] on span "매일" at bounding box center [795, 392] width 46 height 26
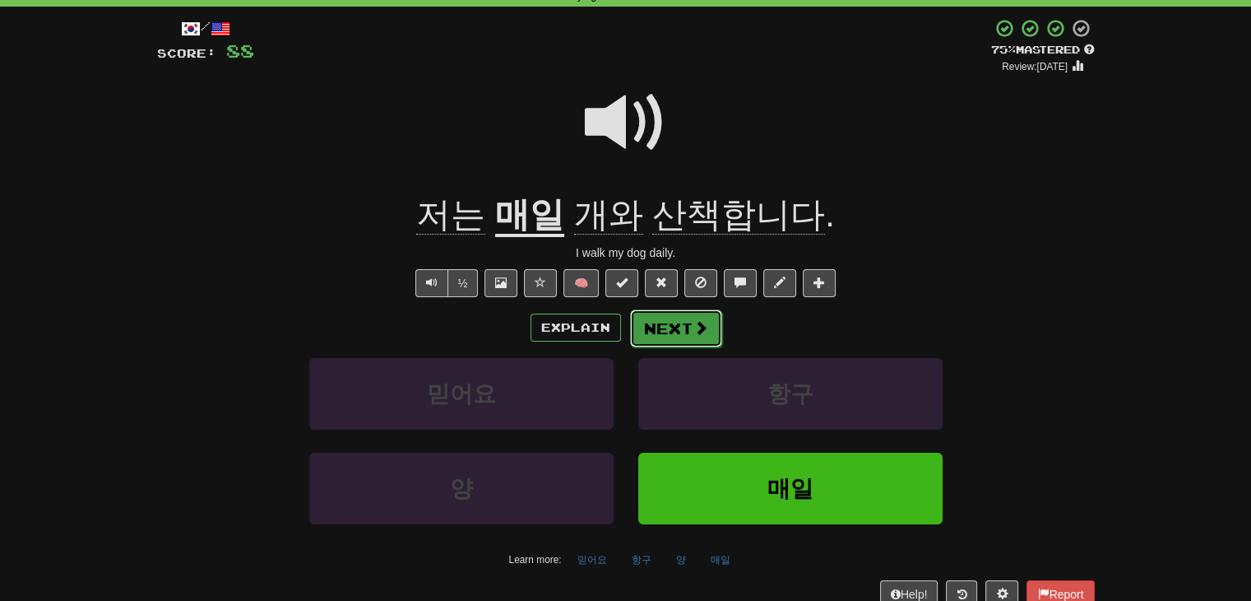
click at [658, 338] on button "Next" at bounding box center [676, 328] width 92 height 38
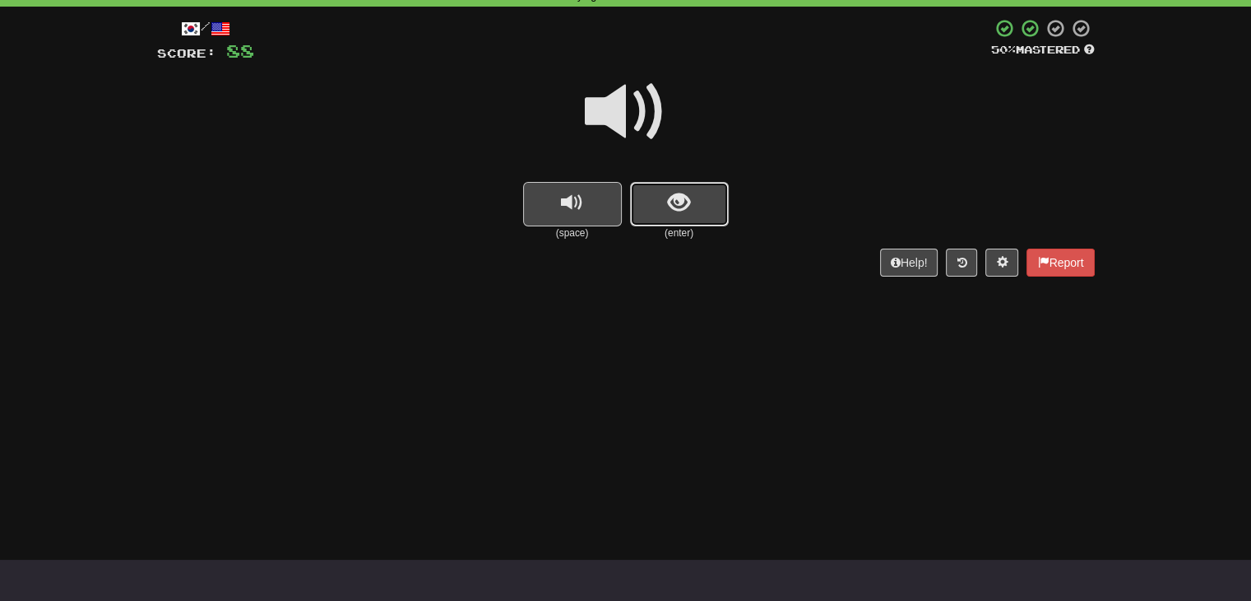
click at [657, 195] on button "show sentence" at bounding box center [679, 204] width 99 height 44
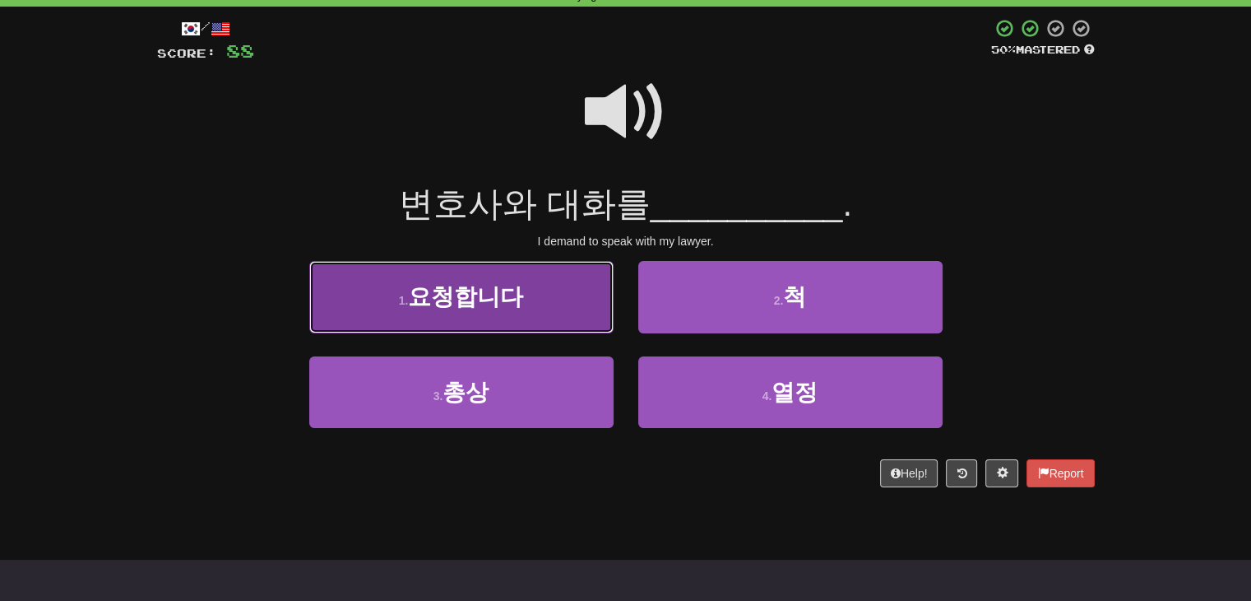
click at [406, 294] on small "1 ." at bounding box center [404, 300] width 10 height 13
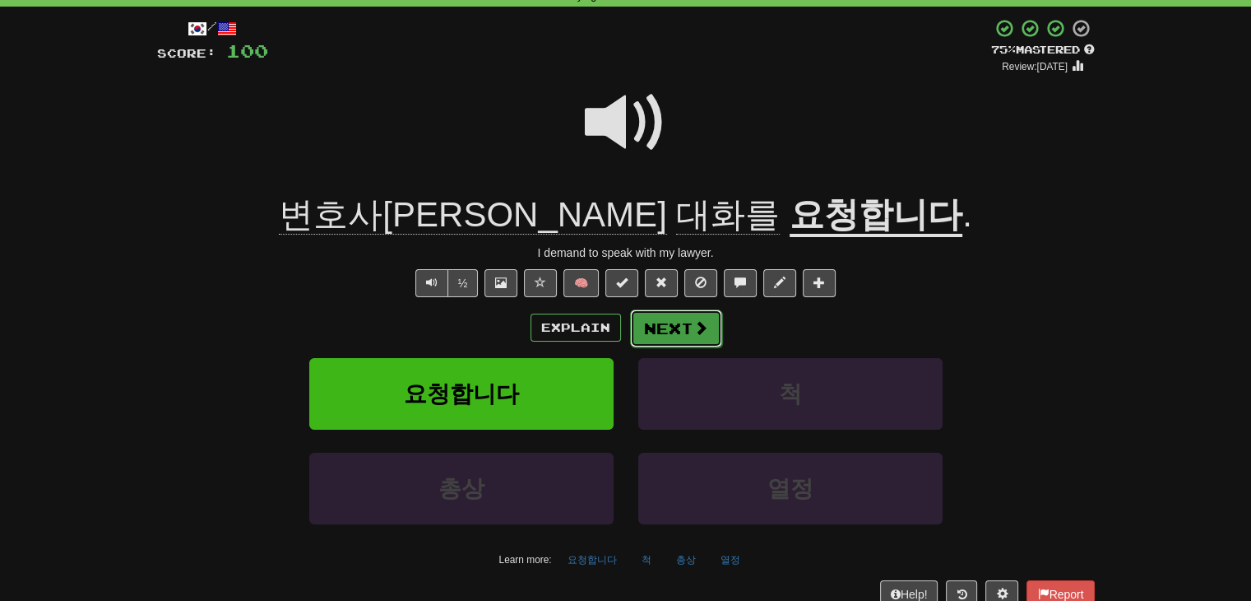
click at [675, 330] on button "Next" at bounding box center [676, 328] width 92 height 38
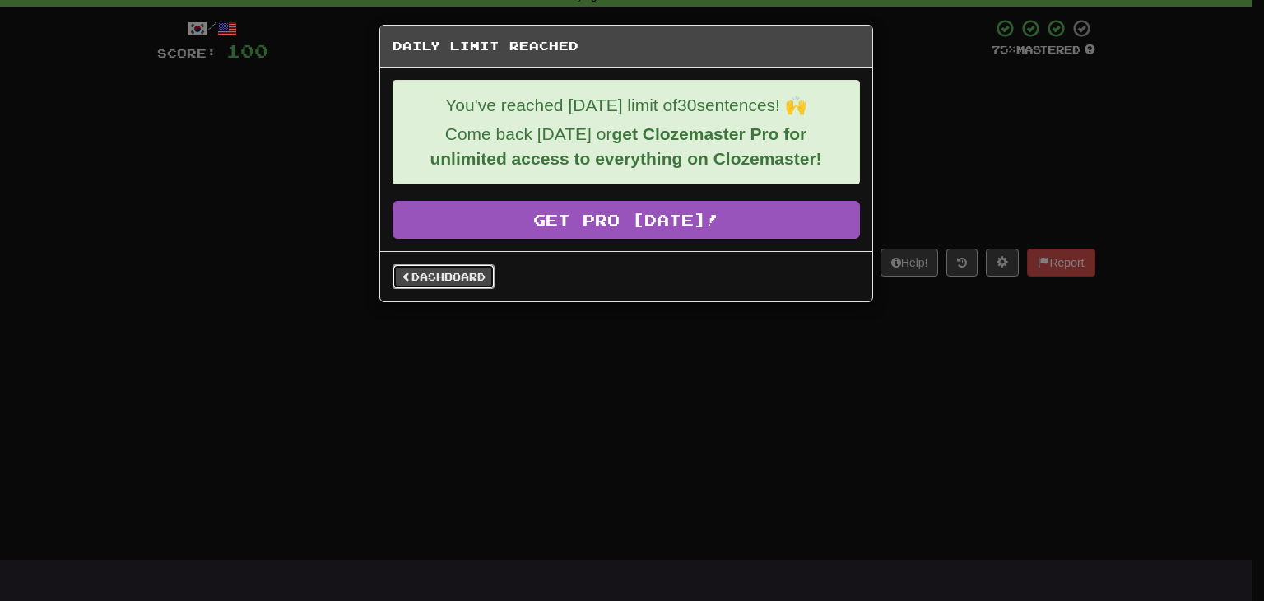
click at [469, 285] on link "Dashboard" at bounding box center [443, 276] width 102 height 25
